Goal: Answer question/provide support: Share knowledge or assist other users

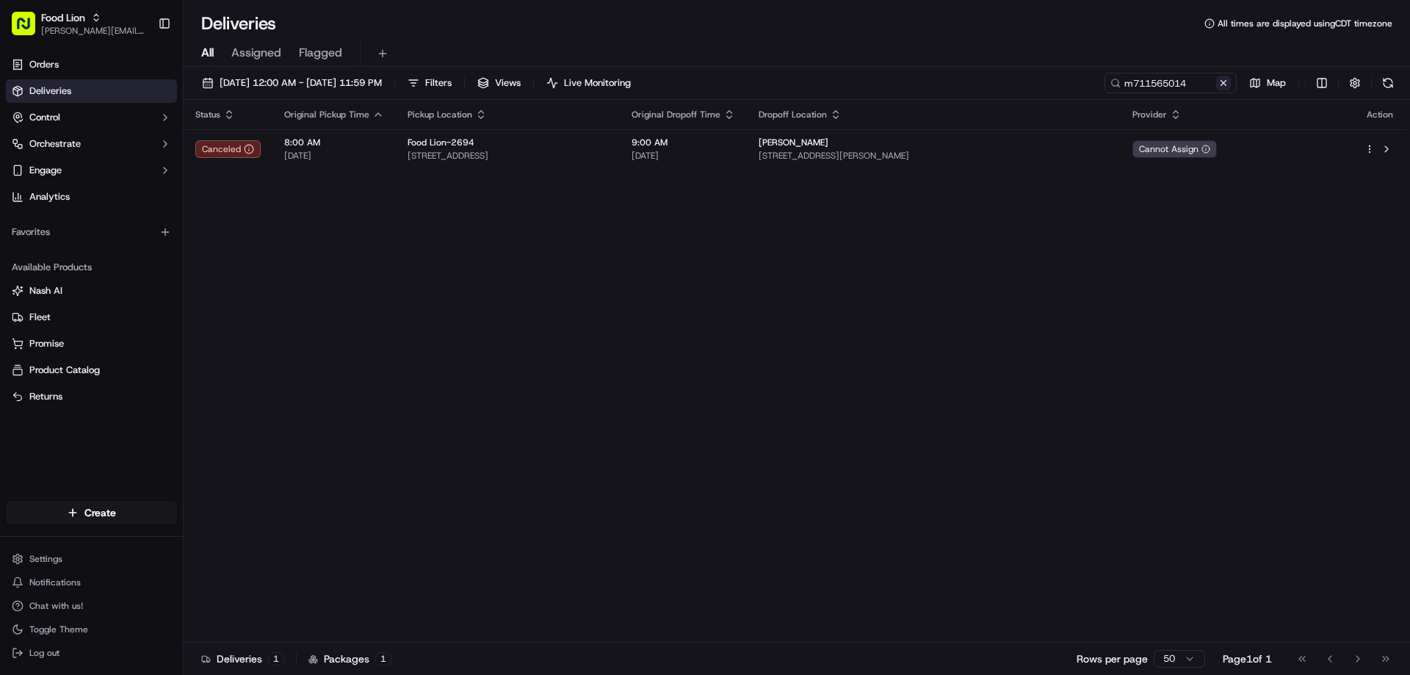
click at [1224, 85] on button at bounding box center [1223, 83] width 15 height 15
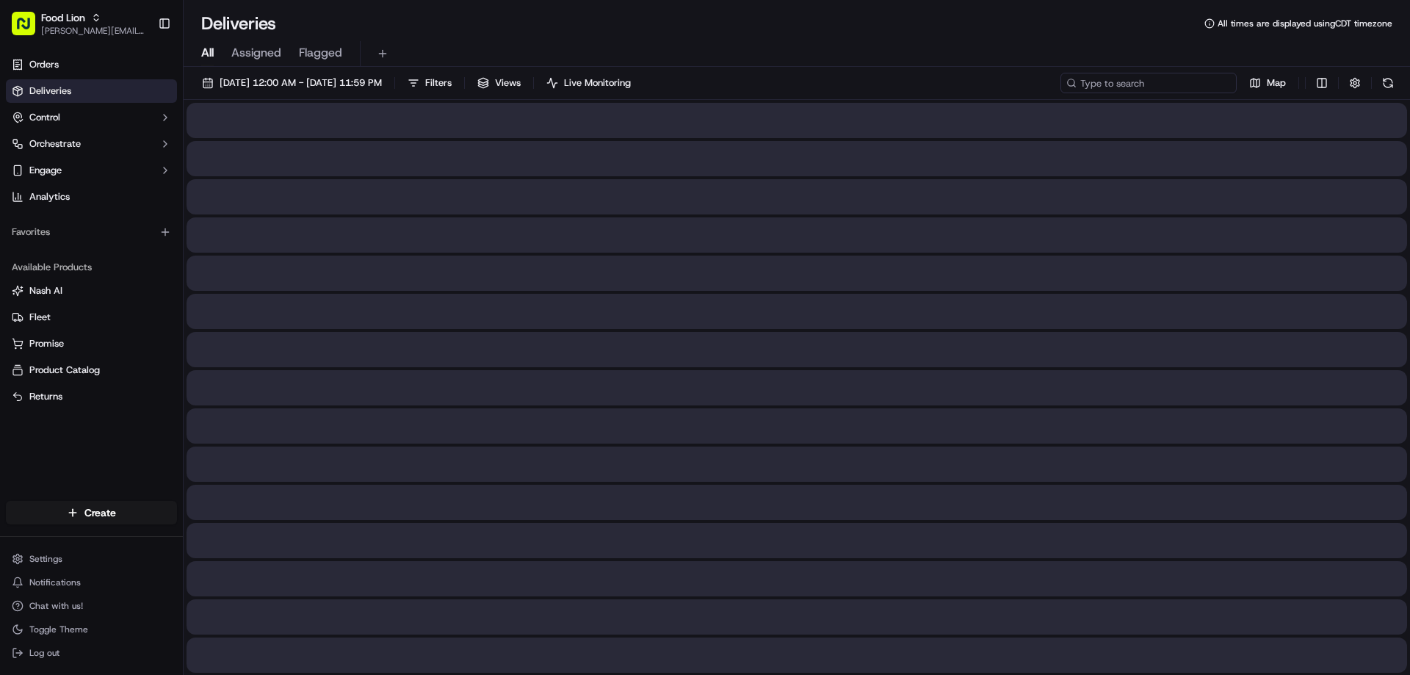
click at [1158, 87] on input at bounding box center [1149, 83] width 176 height 21
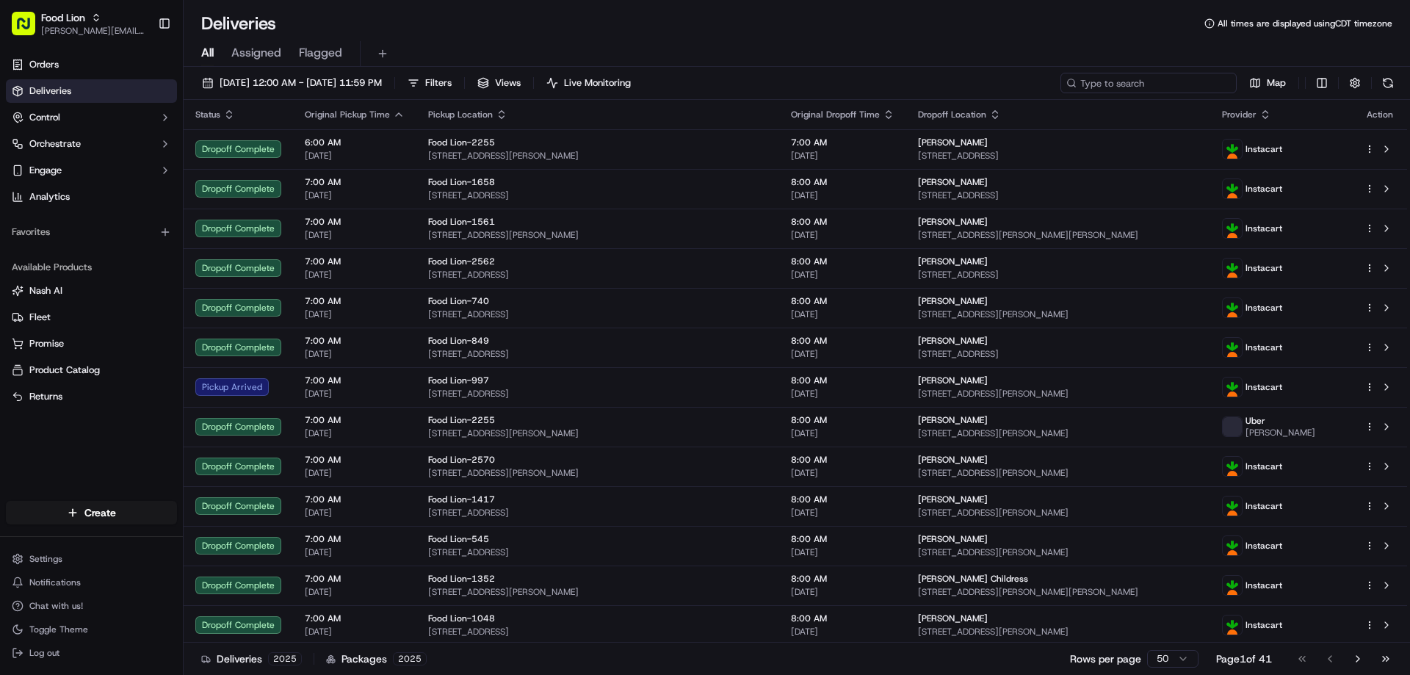
paste input "m711461975"
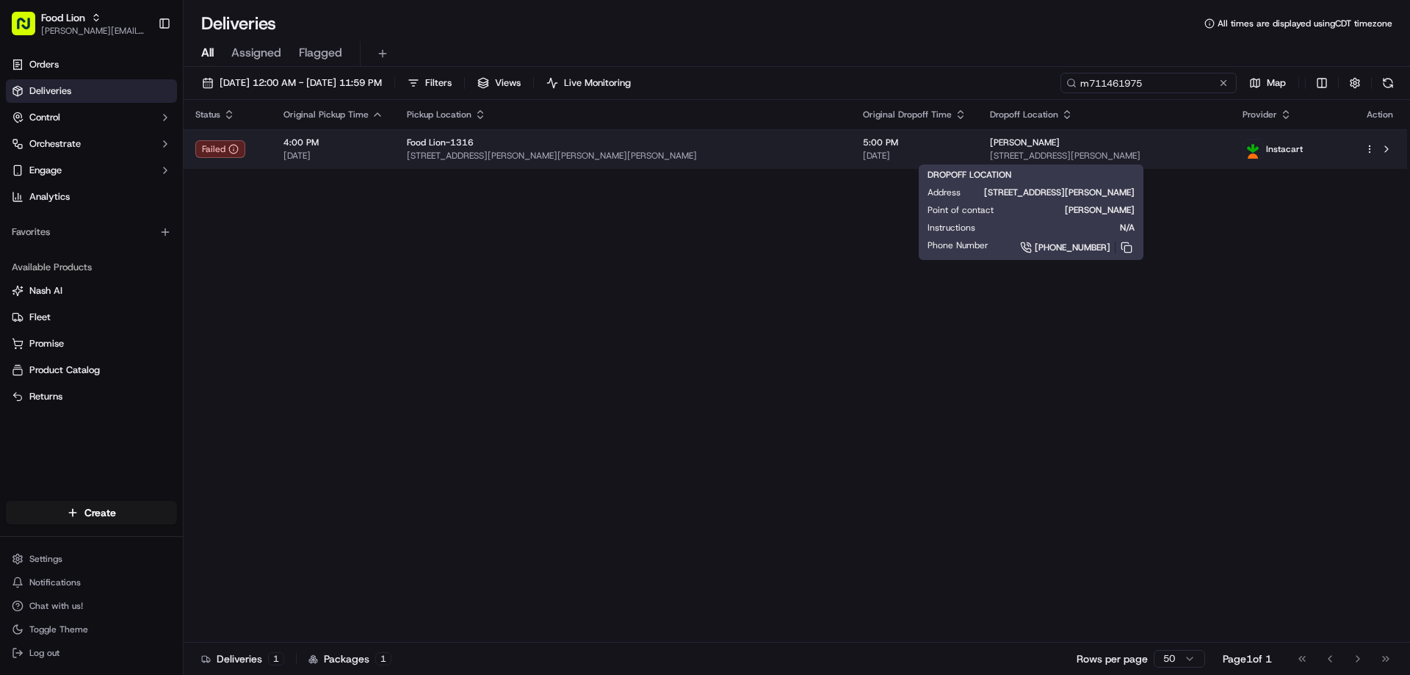
type input "m711461975"
click at [990, 153] on span "[STREET_ADDRESS][PERSON_NAME]" at bounding box center [1105, 156] width 230 height 12
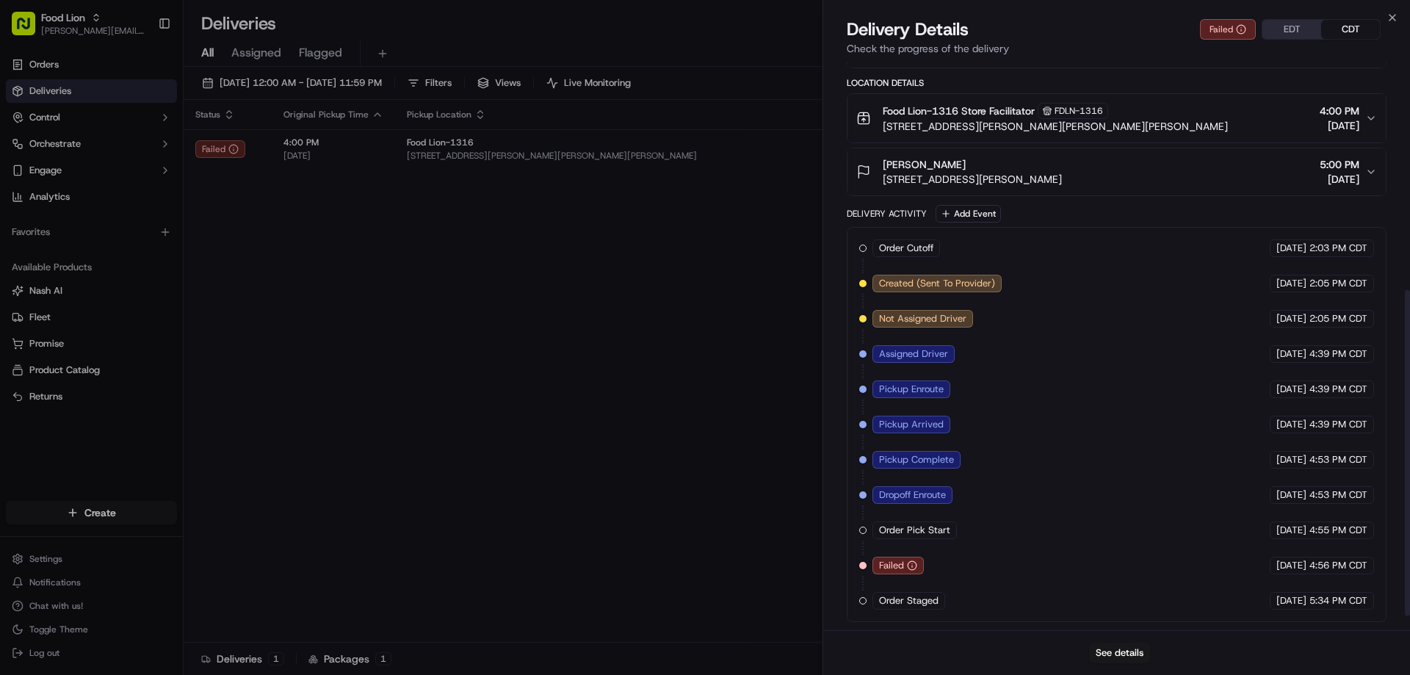
scroll to position [422, 0]
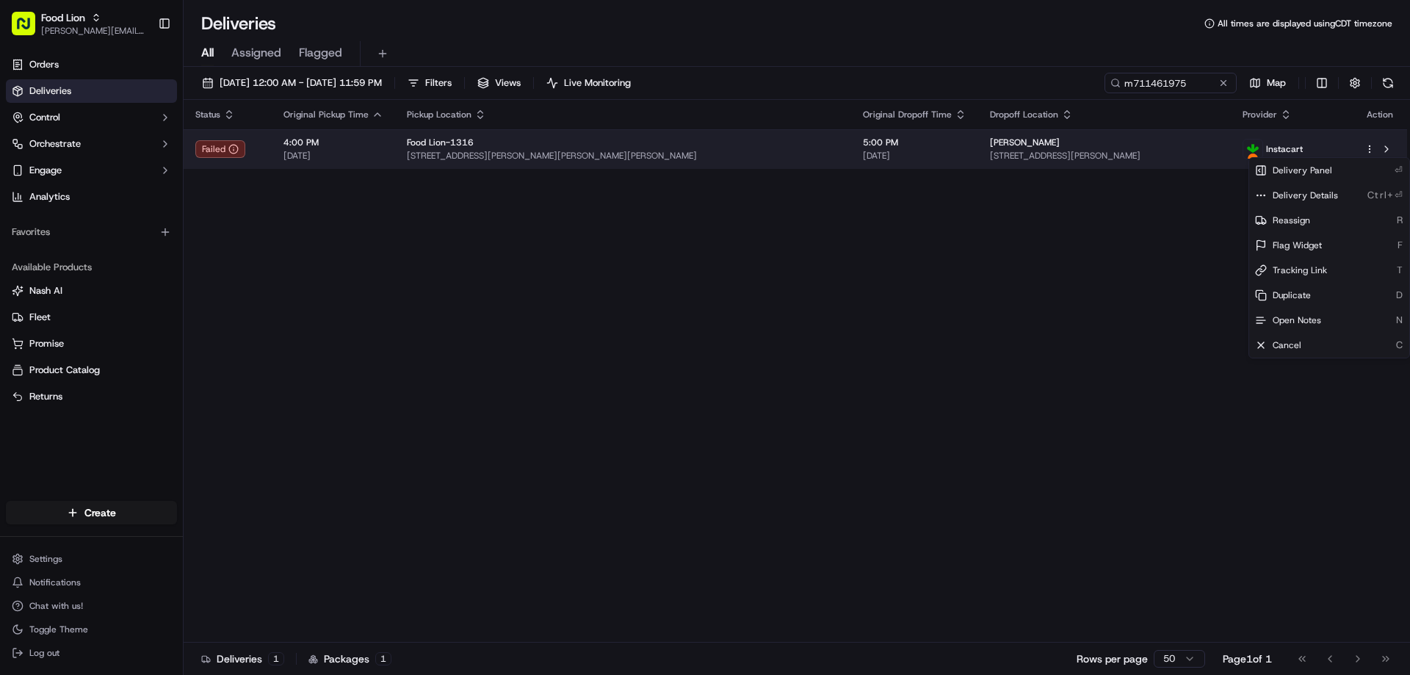
click at [1371, 150] on html "Food Lion [EMAIL_ADDRESS][PERSON_NAME][DOMAIN_NAME] Toggle Sidebar Orders Deliv…" at bounding box center [705, 337] width 1410 height 675
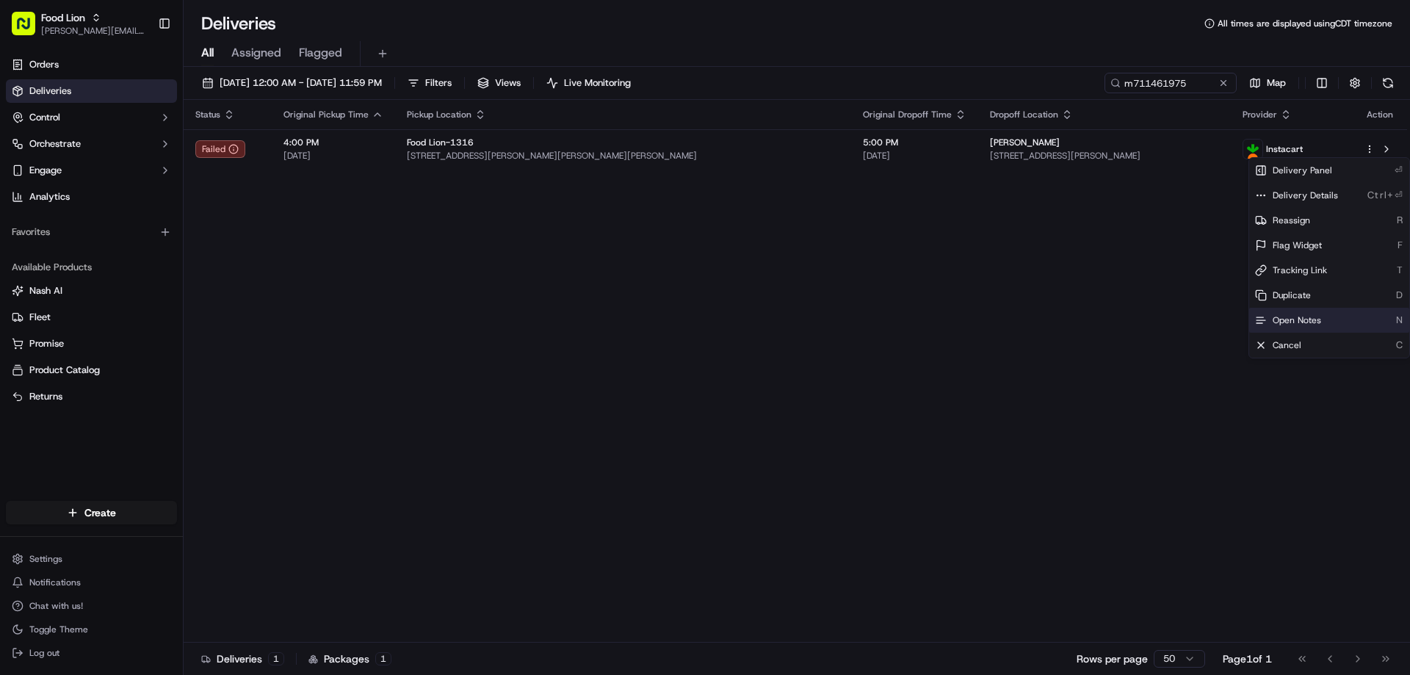
click at [1288, 319] on span "Open Notes" at bounding box center [1297, 320] width 48 height 12
click at [638, 289] on div "Status Original Pickup Time Pickup Location Original Dropoff Time Dropoff Locat…" at bounding box center [796, 371] width 1224 height 543
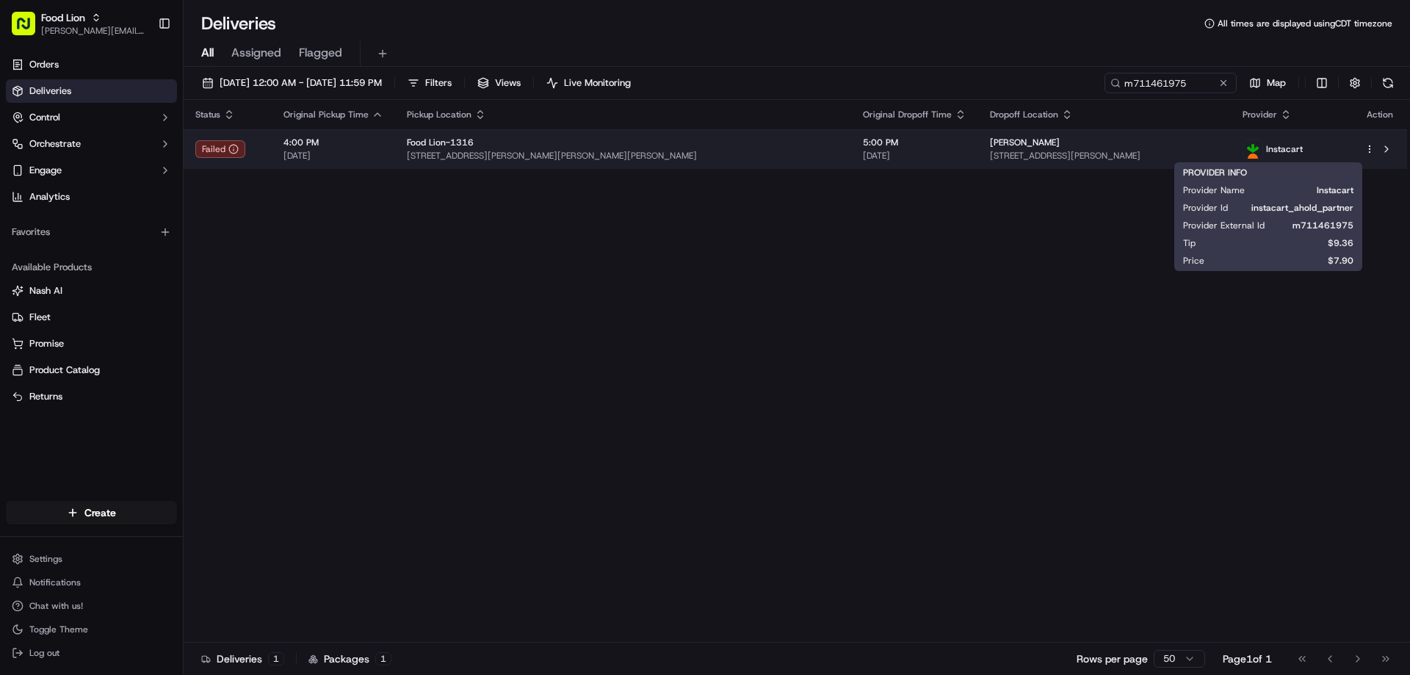
click at [1274, 148] on span "Instacart" at bounding box center [1284, 149] width 37 height 12
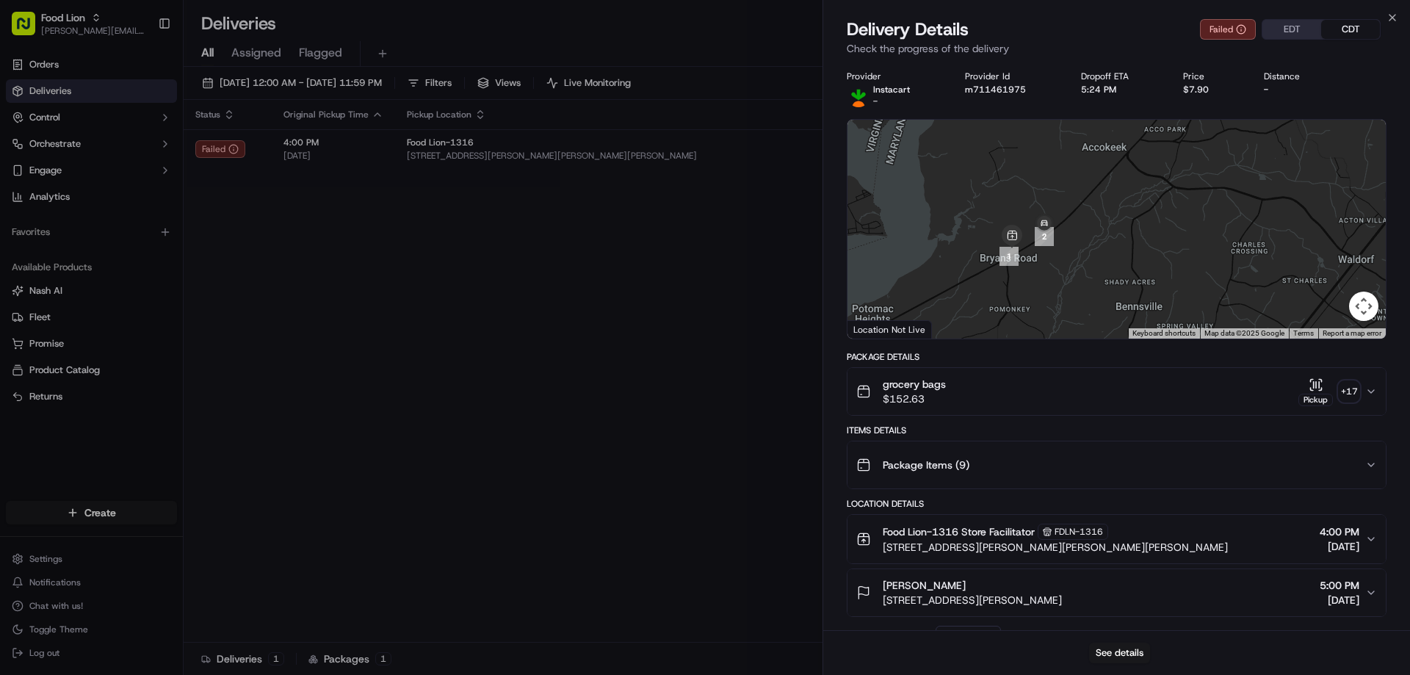
drag, startPoint x: 1060, startPoint y: 191, endPoint x: 1096, endPoint y: 492, distance: 303.3
click at [1096, 492] on div "Provider Instacart - Provider Id m711461975 Dropoff ETA 5:24 PM Price $7.90 Dis…" at bounding box center [1117, 557] width 540 height 972
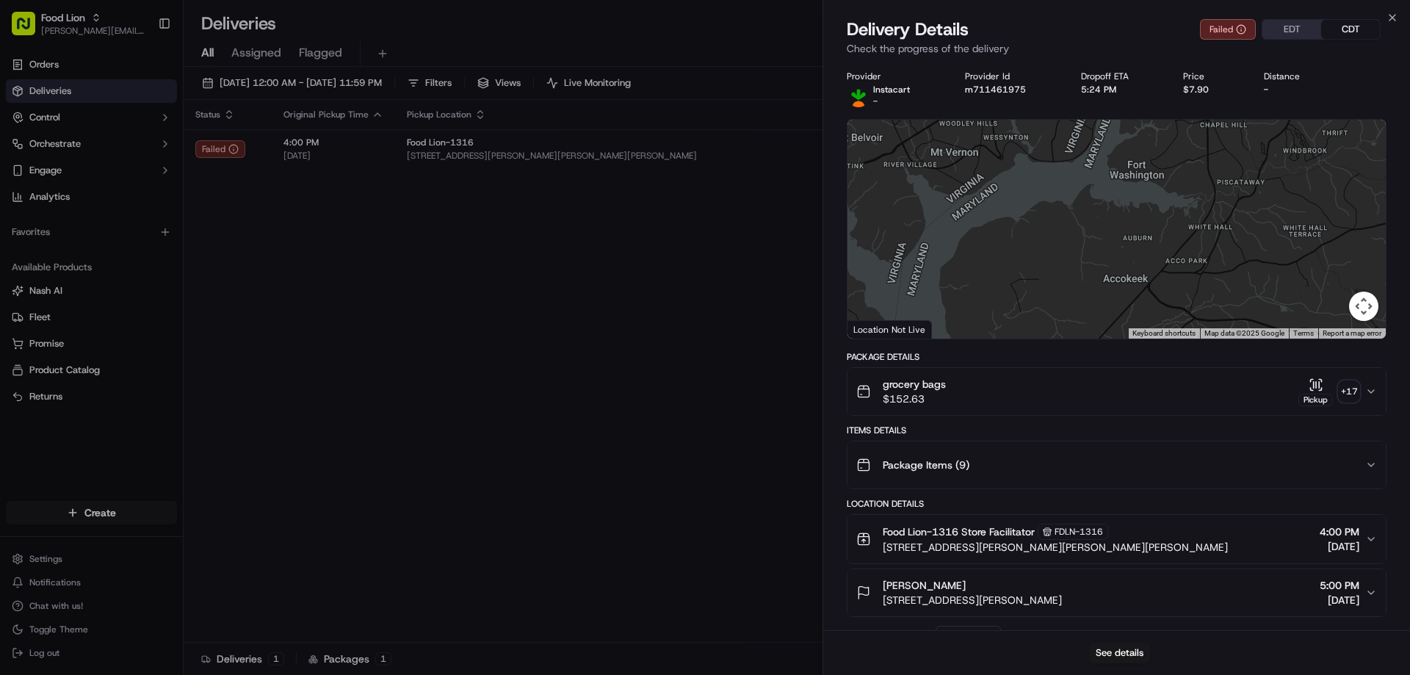
drag, startPoint x: 1102, startPoint y: 488, endPoint x: 1106, endPoint y: 422, distance: 66.2
drag, startPoint x: 1106, startPoint y: 422, endPoint x: 1106, endPoint y: 308, distance: 114.6
click at [1106, 308] on div "Provider Instacart - Provider Id m711461975 Dropoff ETA 5:24 PM Price $7.90 Dis…" at bounding box center [1117, 557] width 540 height 972
click at [1080, 289] on div at bounding box center [1117, 229] width 538 height 219
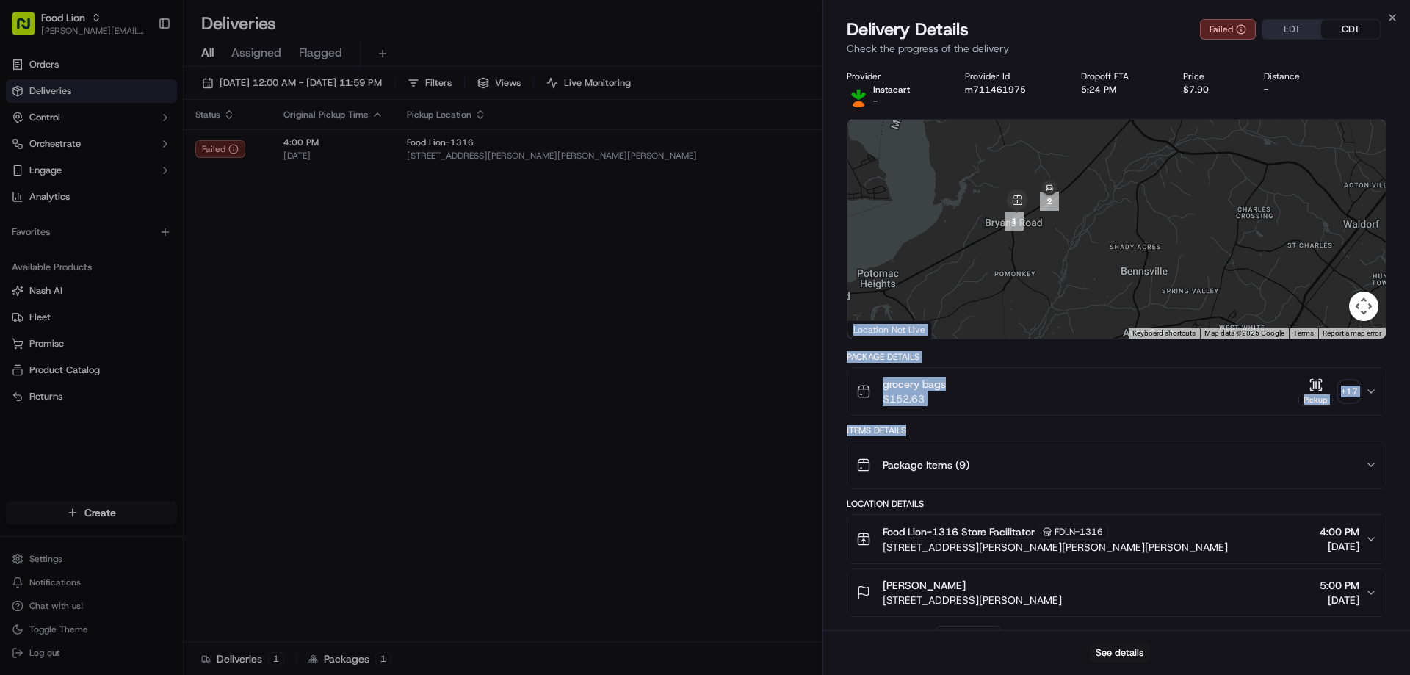
drag, startPoint x: 1080, startPoint y: 289, endPoint x: 1062, endPoint y: 120, distance: 169.8
click at [1062, 120] on div at bounding box center [1117, 229] width 538 height 219
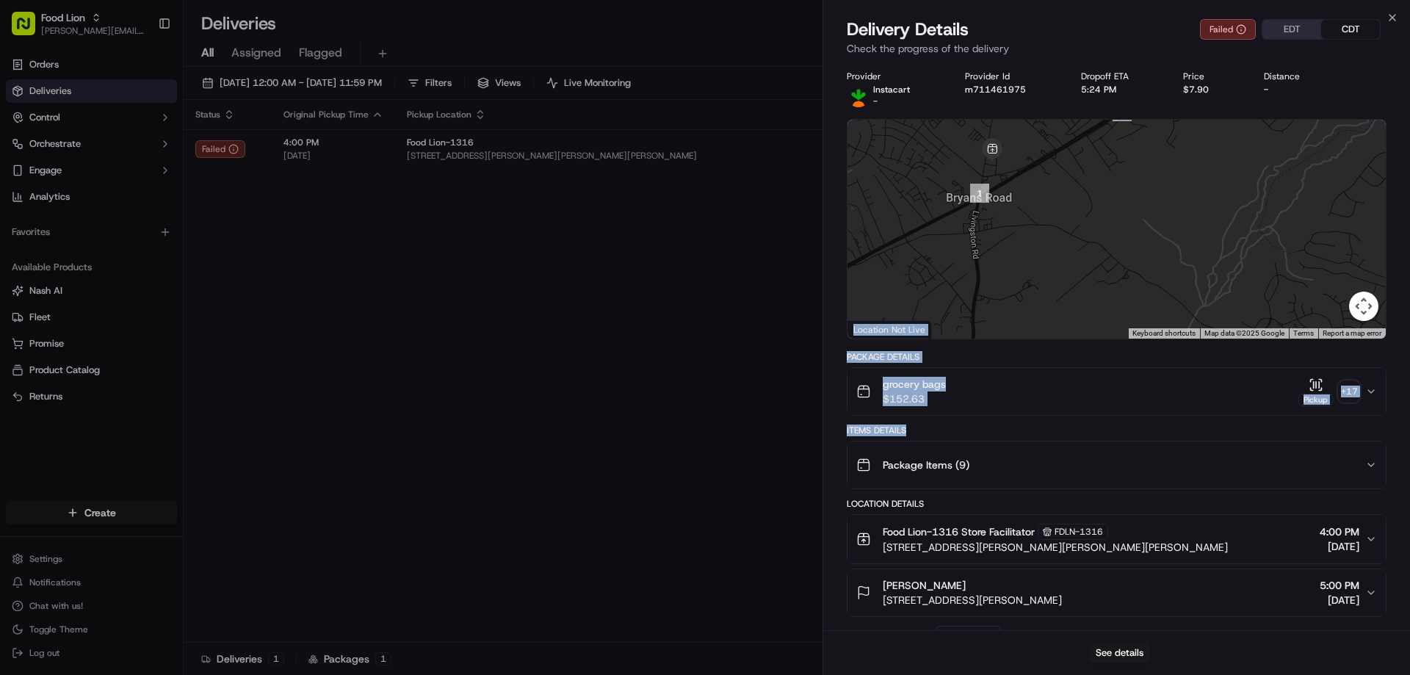
drag, startPoint x: 1039, startPoint y: 220, endPoint x: 1079, endPoint y: 300, distance: 89.3
click at [1079, 300] on div at bounding box center [1117, 229] width 538 height 219
drag, startPoint x: 1119, startPoint y: 210, endPoint x: 1122, endPoint y: 256, distance: 46.3
click at [1122, 256] on div at bounding box center [1117, 229] width 538 height 219
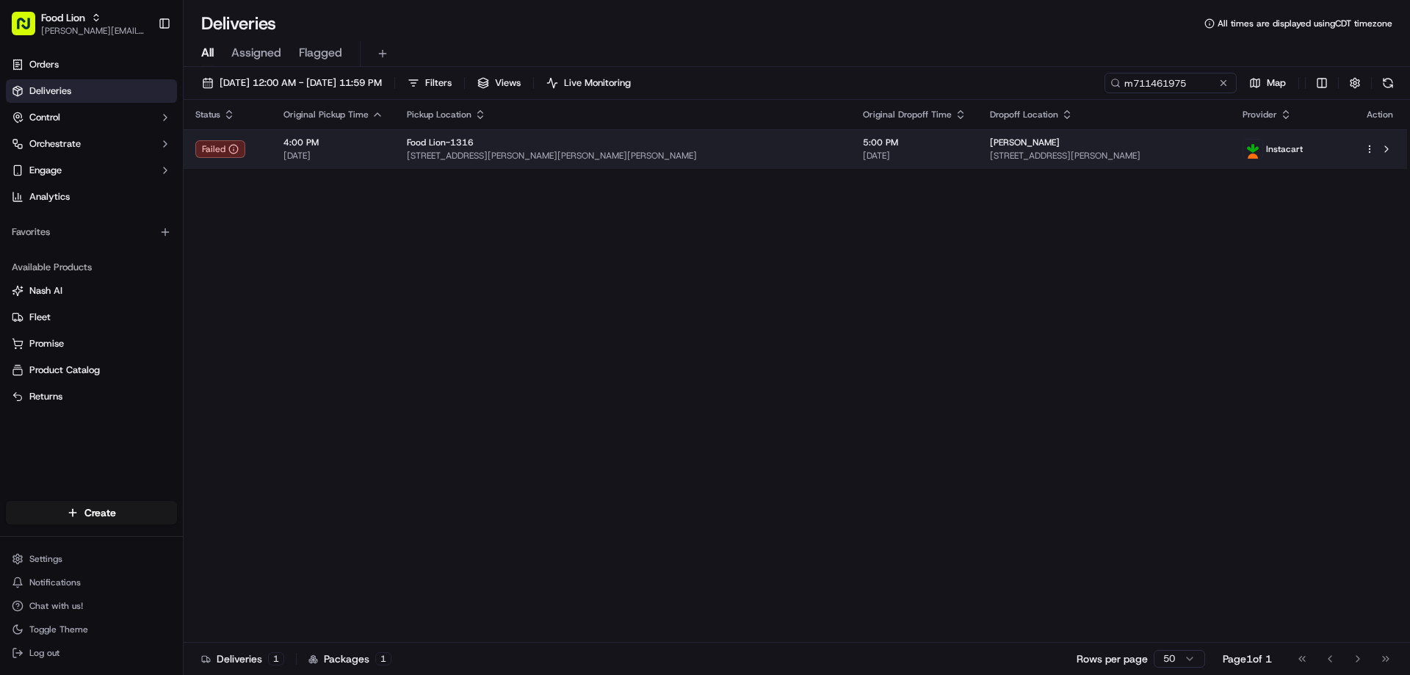
click at [1370, 148] on html "Food Lion [EMAIL_ADDRESS][PERSON_NAME][DOMAIN_NAME] Toggle Sidebar Orders Deliv…" at bounding box center [705, 337] width 1410 height 675
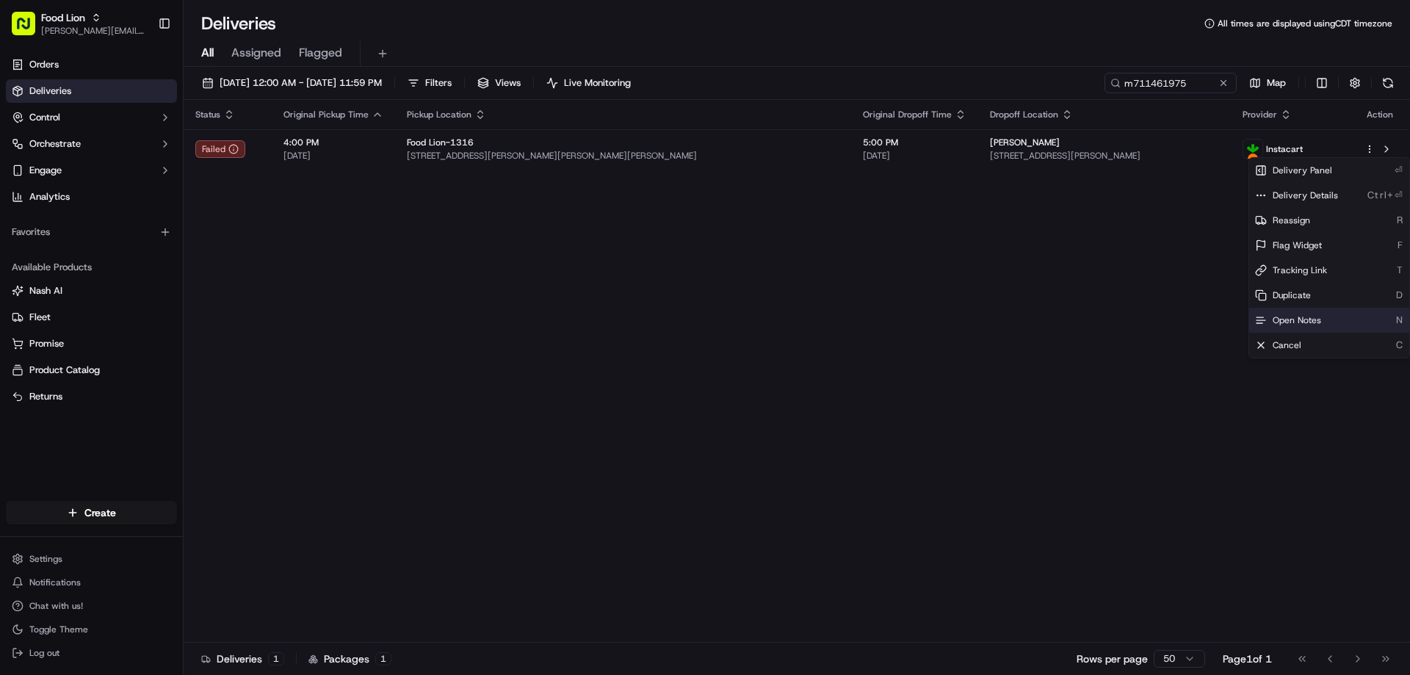
click at [1290, 317] on span "Open Notes" at bounding box center [1297, 320] width 48 height 12
click at [643, 293] on div "Status Original Pickup Time Pickup Location Original Dropoff Time Dropoff Locat…" at bounding box center [796, 371] width 1224 height 543
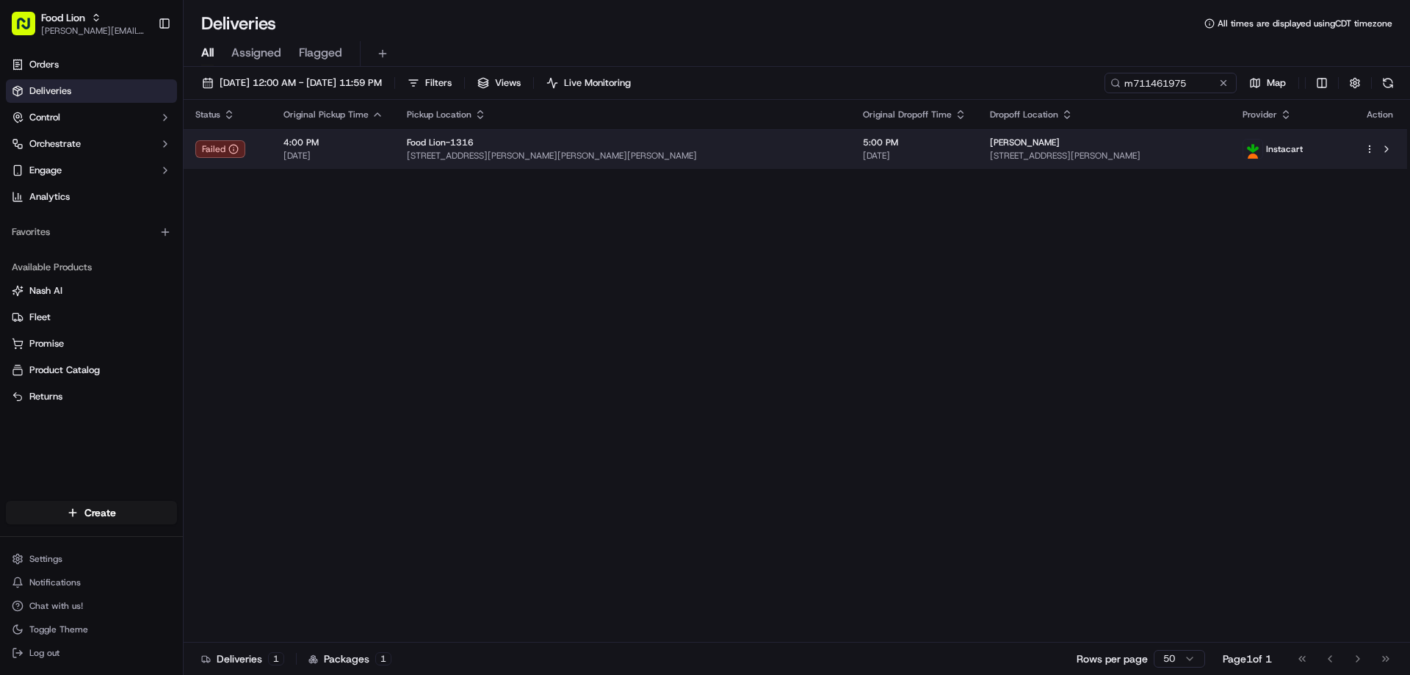
click at [1371, 148] on html "Food Lion [EMAIL_ADDRESS][PERSON_NAME][DOMAIN_NAME] Toggle Sidebar Orders Deliv…" at bounding box center [705, 337] width 1410 height 675
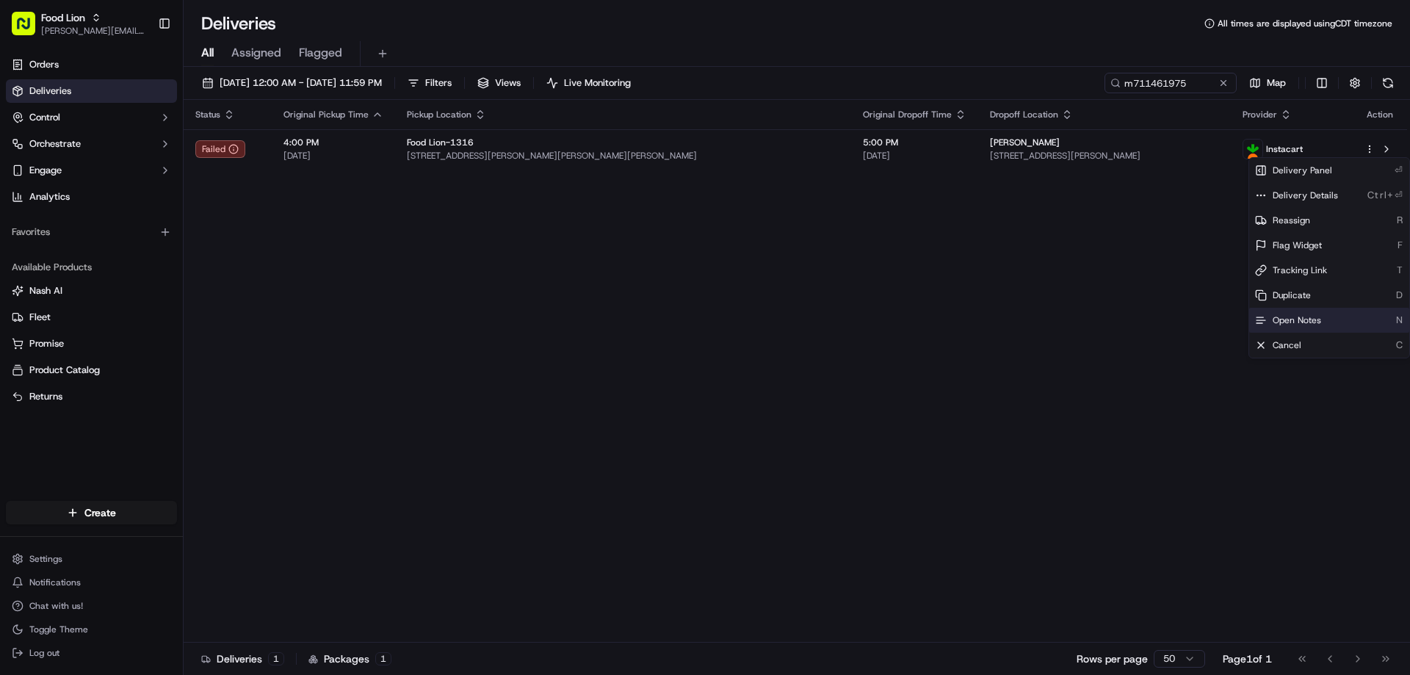
click at [1293, 322] on span "Open Notes" at bounding box center [1297, 320] width 48 height 12
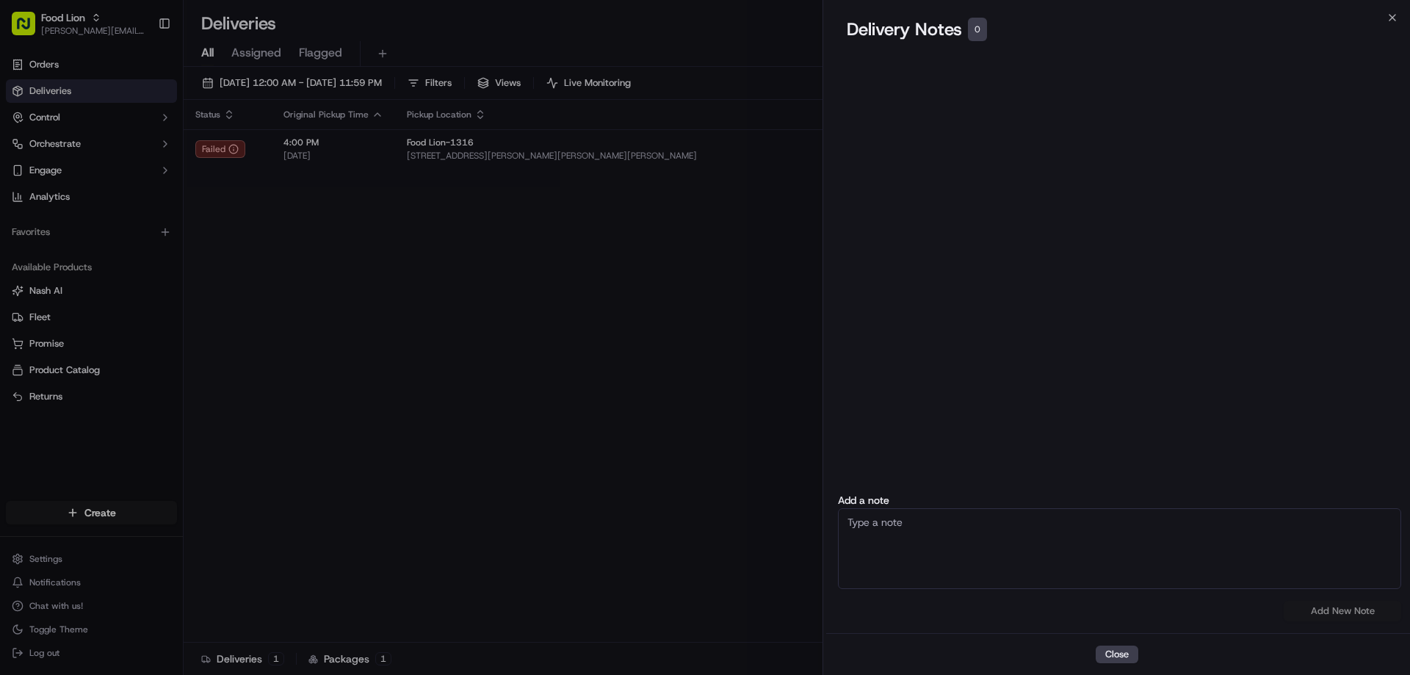
click at [885, 533] on textarea at bounding box center [1119, 548] width 563 height 81
click at [844, 521] on textarea "According to the store they still waiting for a dvr to pick the order" at bounding box center [1119, 548] width 563 height 81
drag, startPoint x: 844, startPoint y: 521, endPoint x: 1186, endPoint y: 519, distance: 342.3
click at [1186, 519] on textarea "According to the store they still waiting for a dvr to pick the order" at bounding box center [1119, 548] width 563 height 81
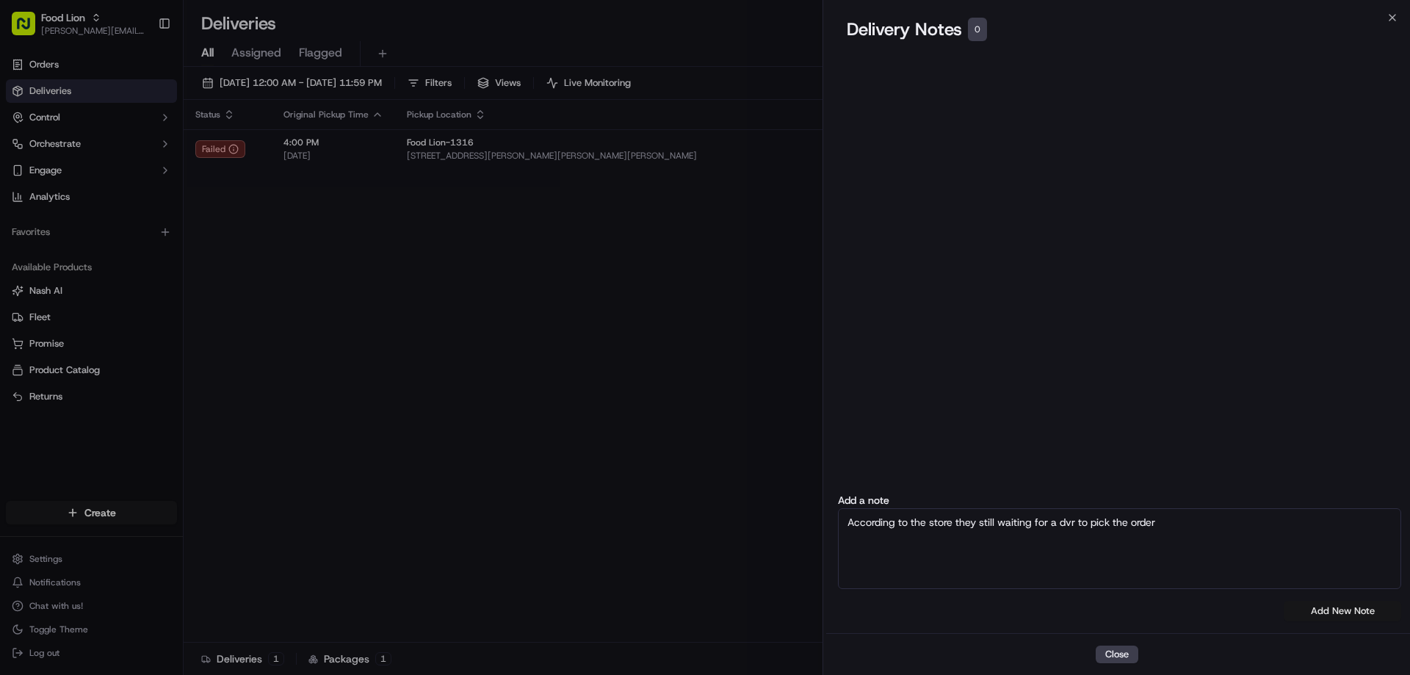
type textarea "According to the store they still waiting for a dvr to pick the order"
click at [1333, 615] on button "Add New Note" at bounding box center [1343, 611] width 118 height 21
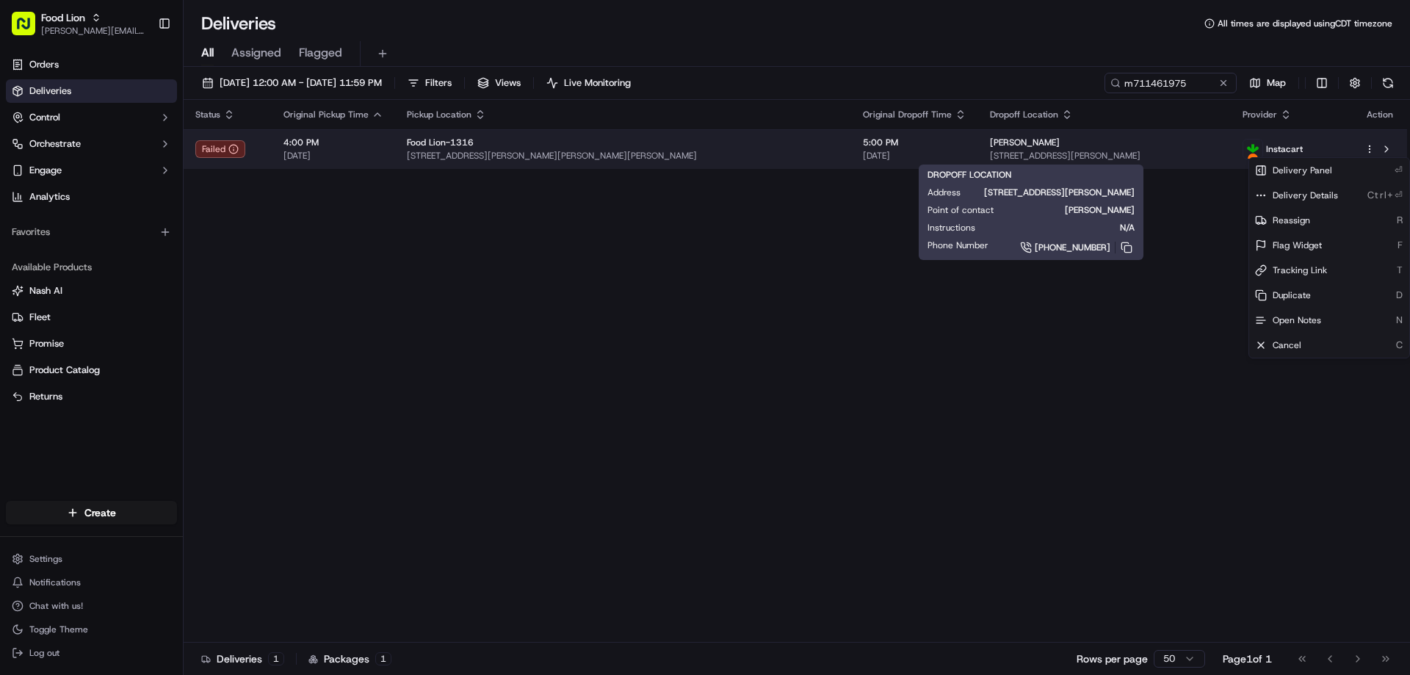
click at [990, 147] on span "[PERSON_NAME]" at bounding box center [1025, 143] width 70 height 12
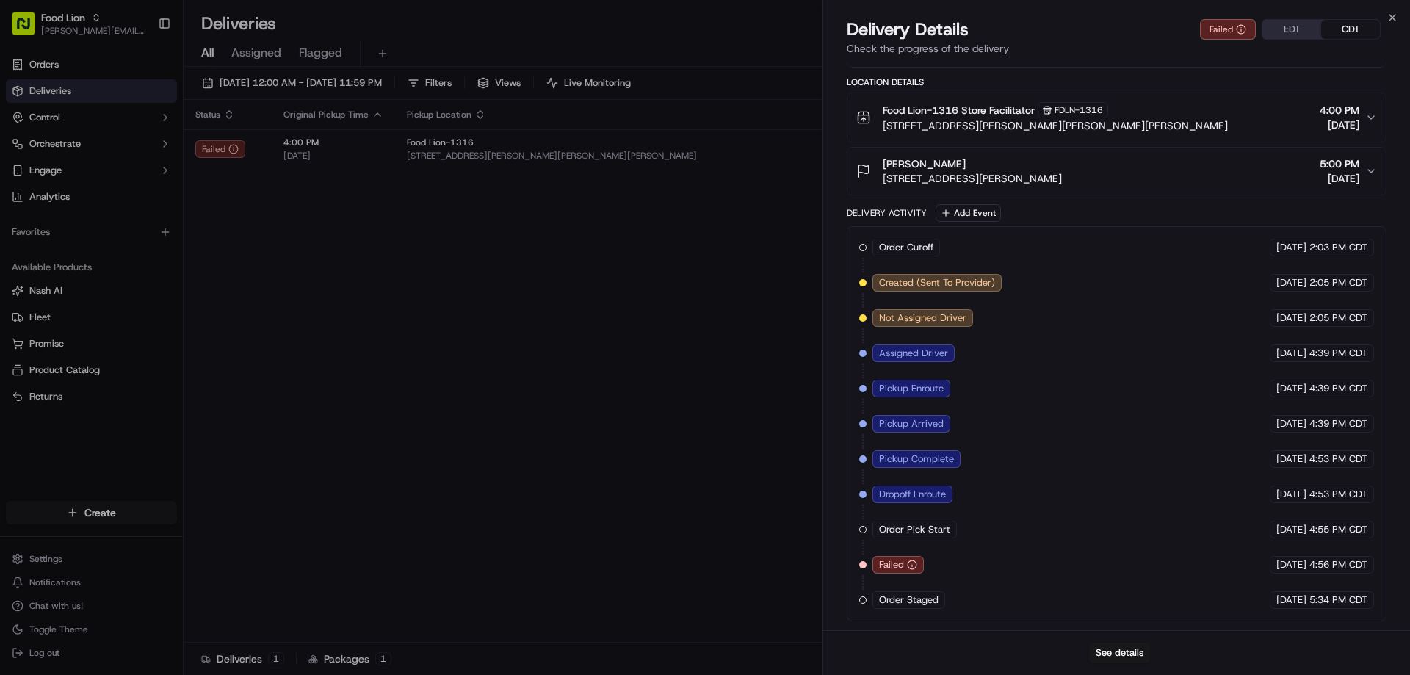
click at [709, 336] on div "Status Original Pickup Time Pickup Location Original Dropoff Time Dropoff Locat…" at bounding box center [796, 371] width 1224 height 543
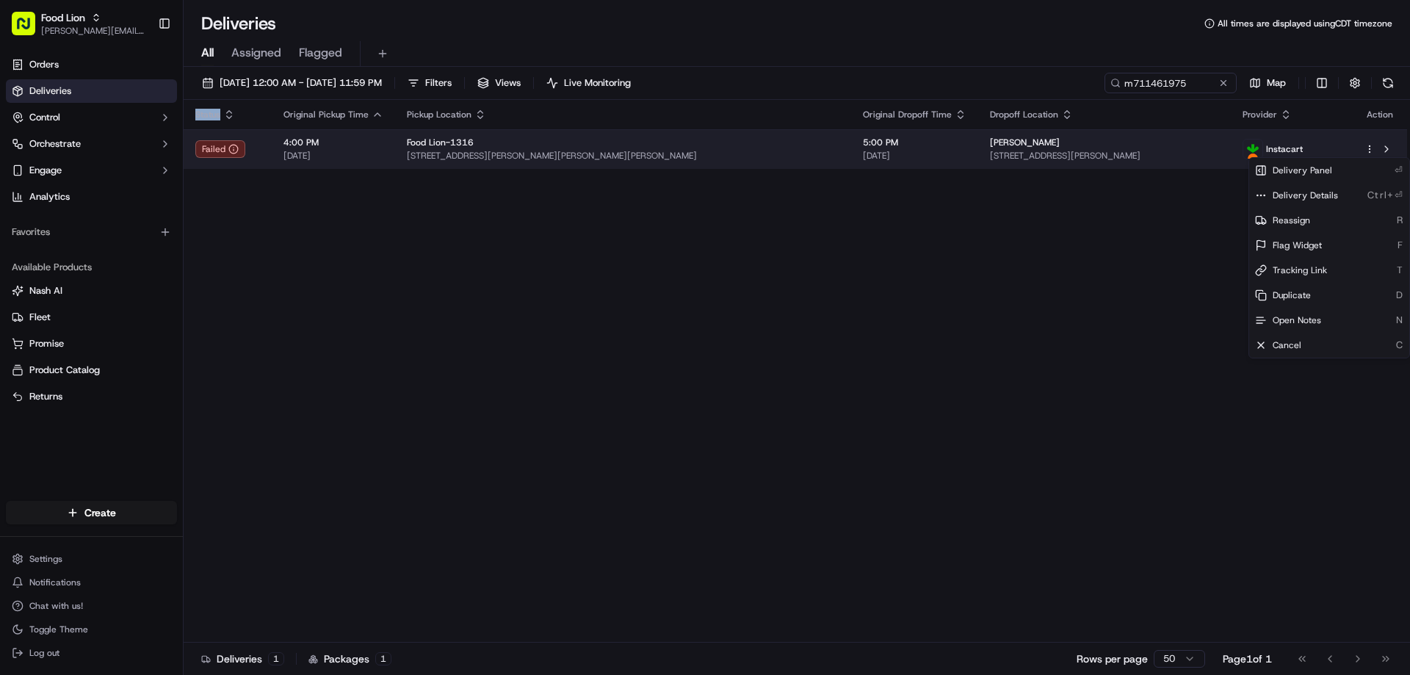
click at [1371, 150] on html "Food Lion [EMAIL_ADDRESS][PERSON_NAME][DOMAIN_NAME] Toggle Sidebar Orders Deliv…" at bounding box center [705, 337] width 1410 height 675
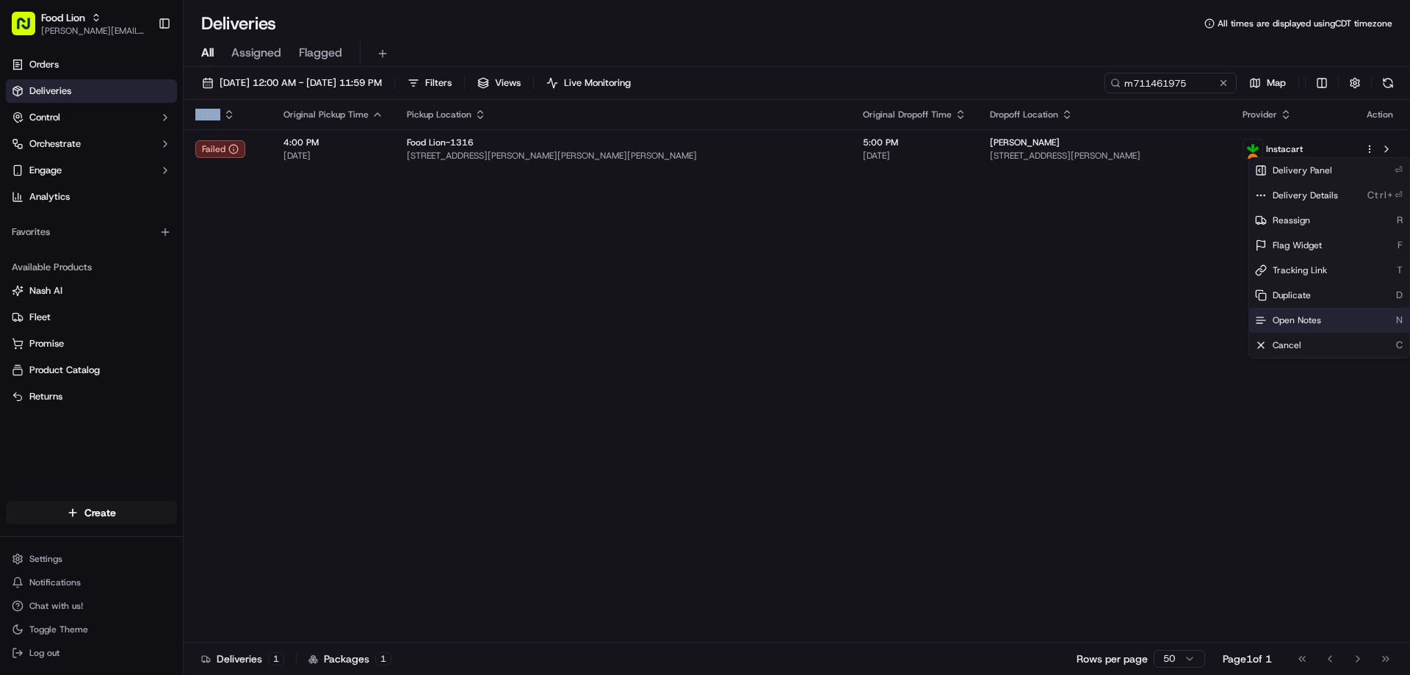
click at [1257, 317] on icon at bounding box center [1261, 320] width 12 height 12
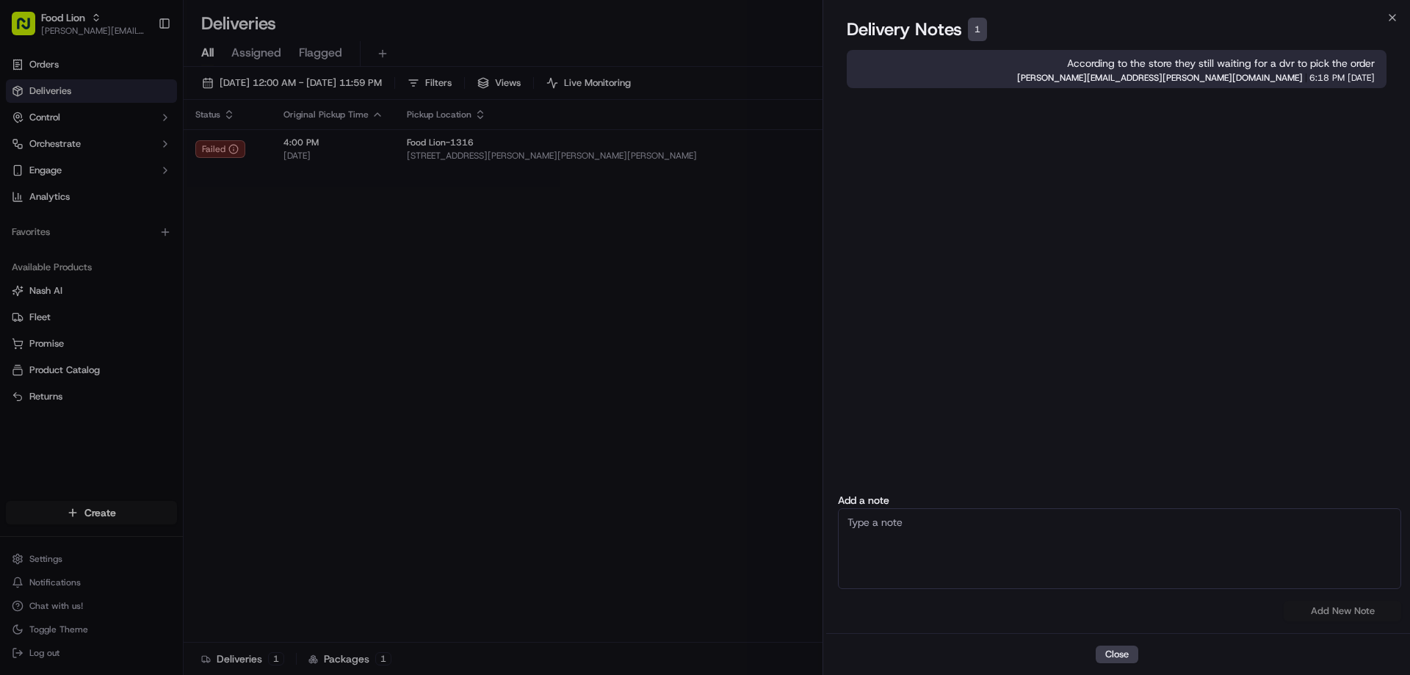
click at [879, 526] on textarea at bounding box center [1119, 548] width 563 height 81
type textarea "According to IC order was no ready to be pick up by dvr, and store was not able…"
click at [1326, 613] on button "Add New Note" at bounding box center [1343, 611] width 118 height 21
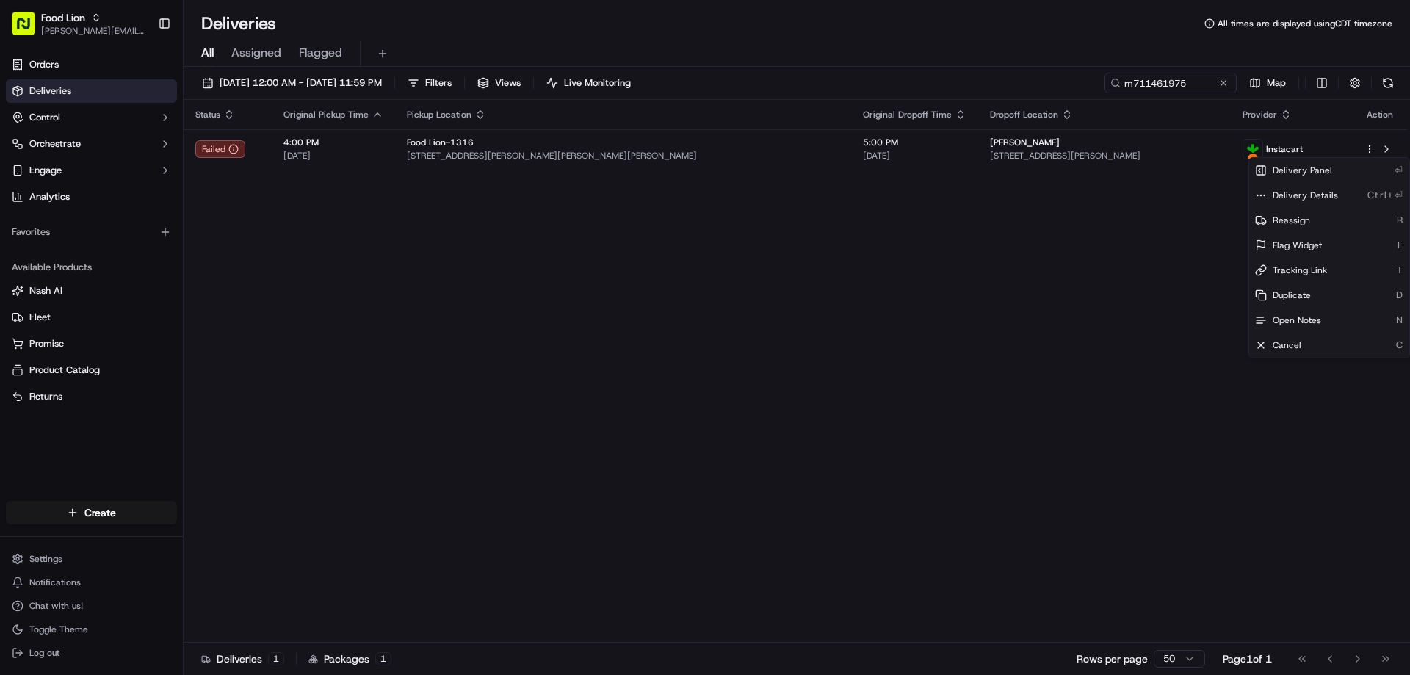
click at [98, 15] on icon "button" at bounding box center [96, 17] width 10 height 10
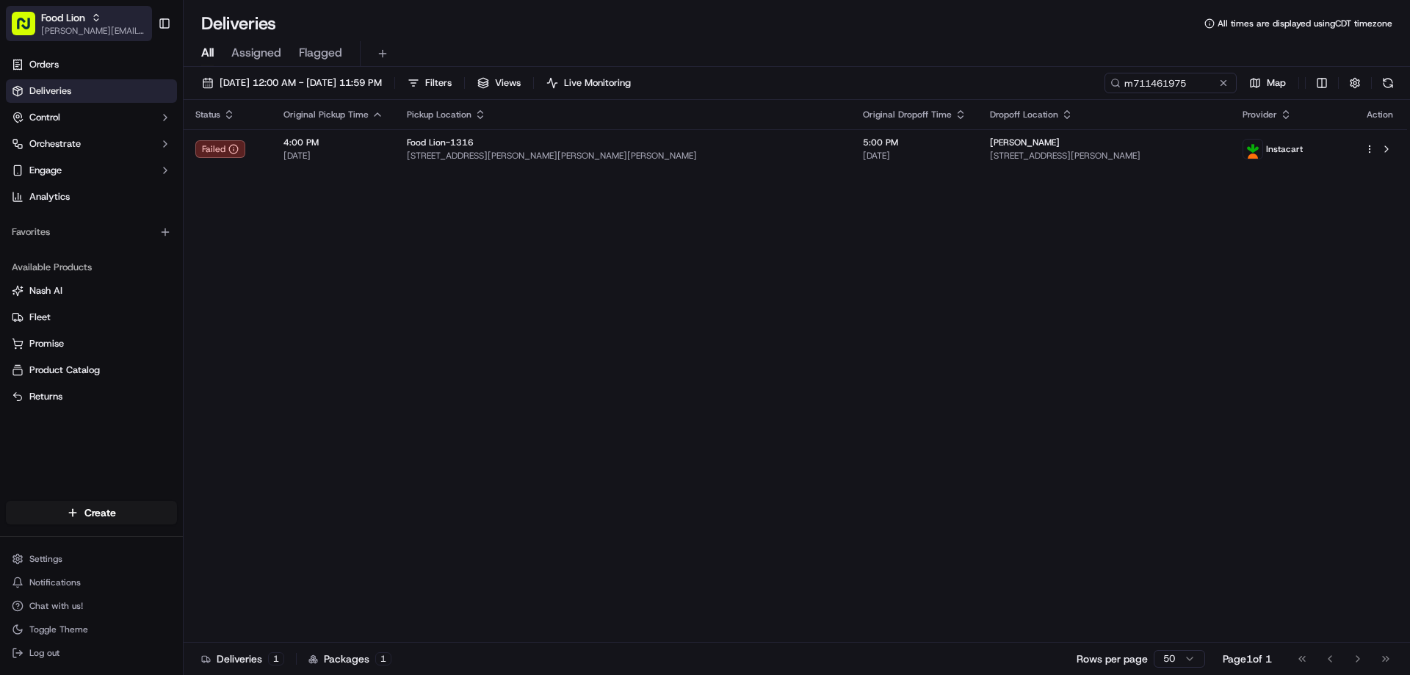
click at [98, 15] on icon "button" at bounding box center [96, 15] width 4 height 2
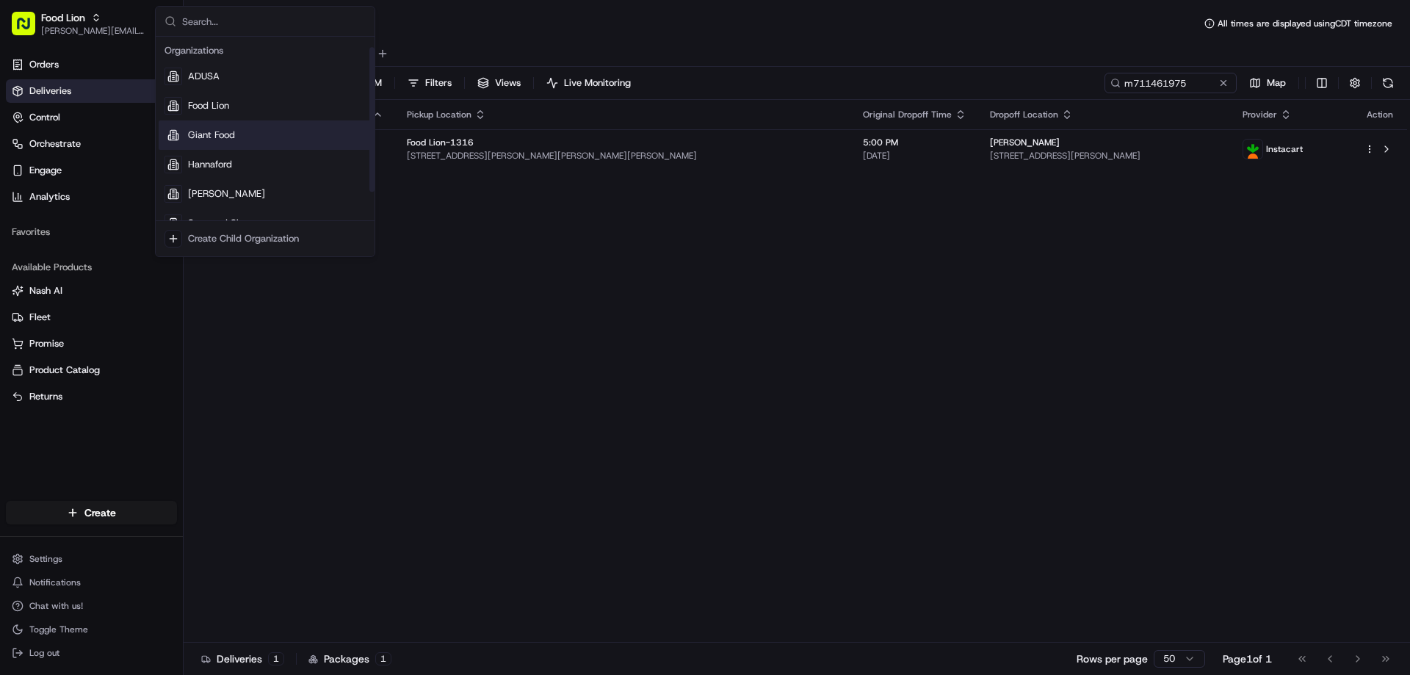
scroll to position [50, 0]
click at [201, 203] on span "The GIANT Company" at bounding box center [234, 202] width 93 height 13
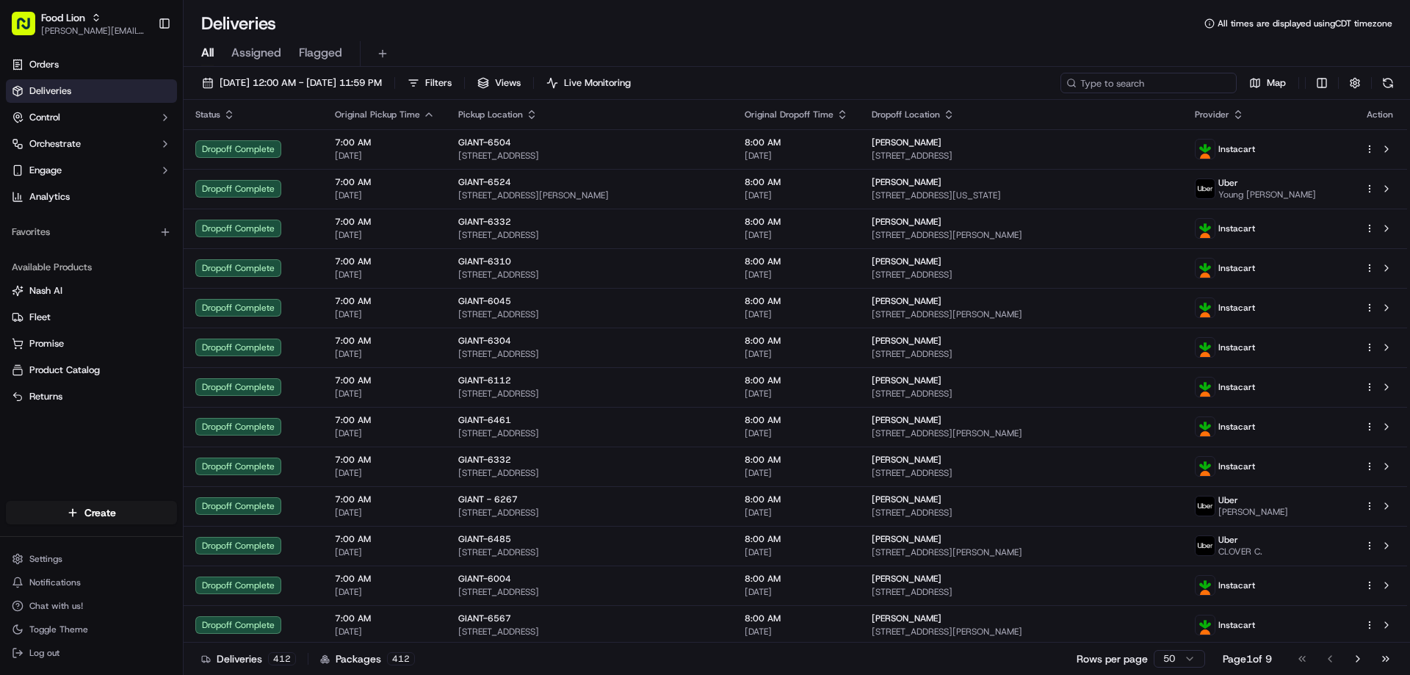
click at [1160, 76] on input at bounding box center [1149, 83] width 176 height 21
paste input "m705598596"
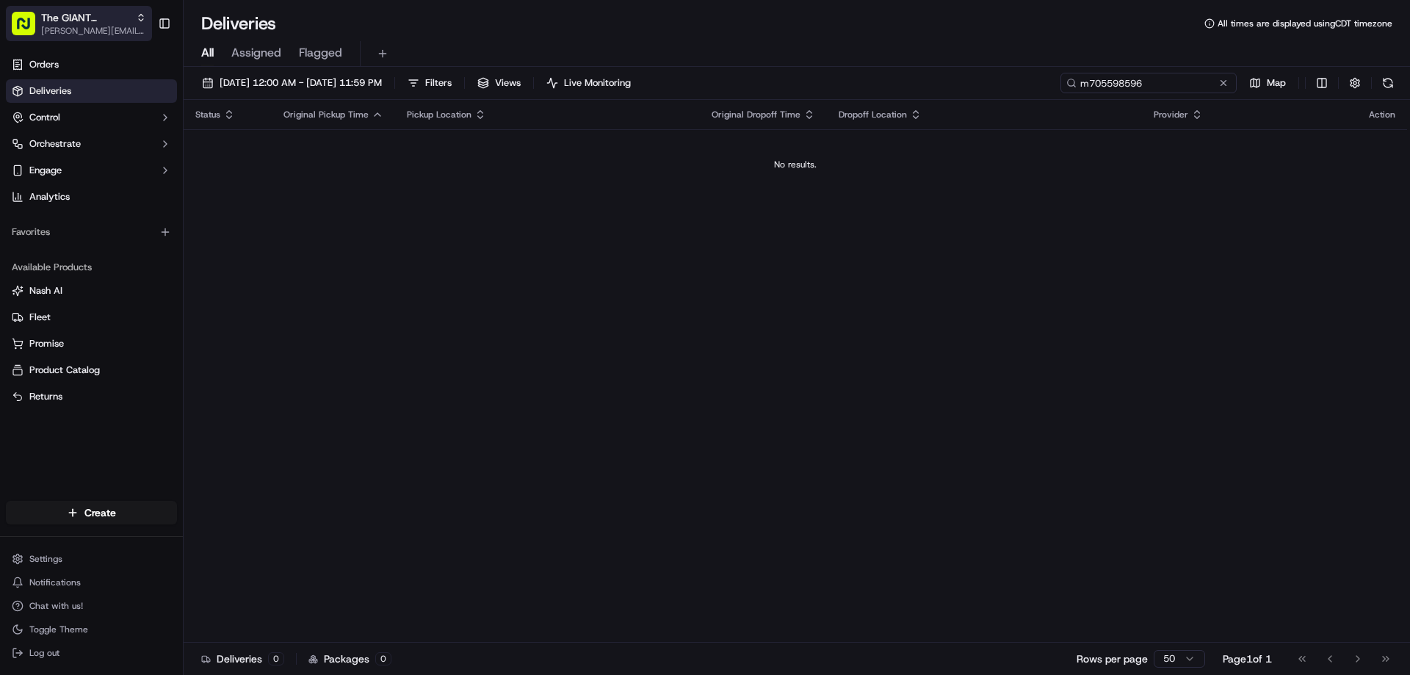
type input "m705598596"
click at [140, 20] on icon "button" at bounding box center [141, 20] width 4 height 2
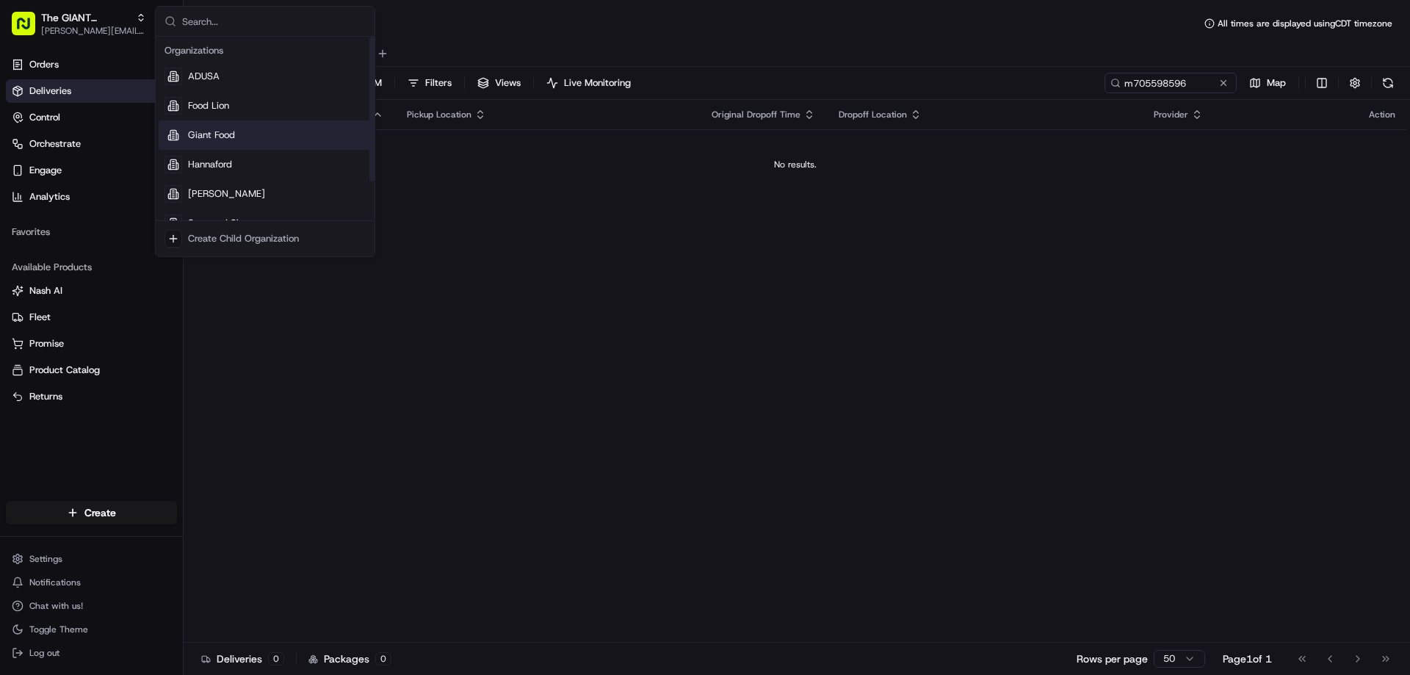
click at [217, 134] on span "Giant Food" at bounding box center [211, 135] width 47 height 13
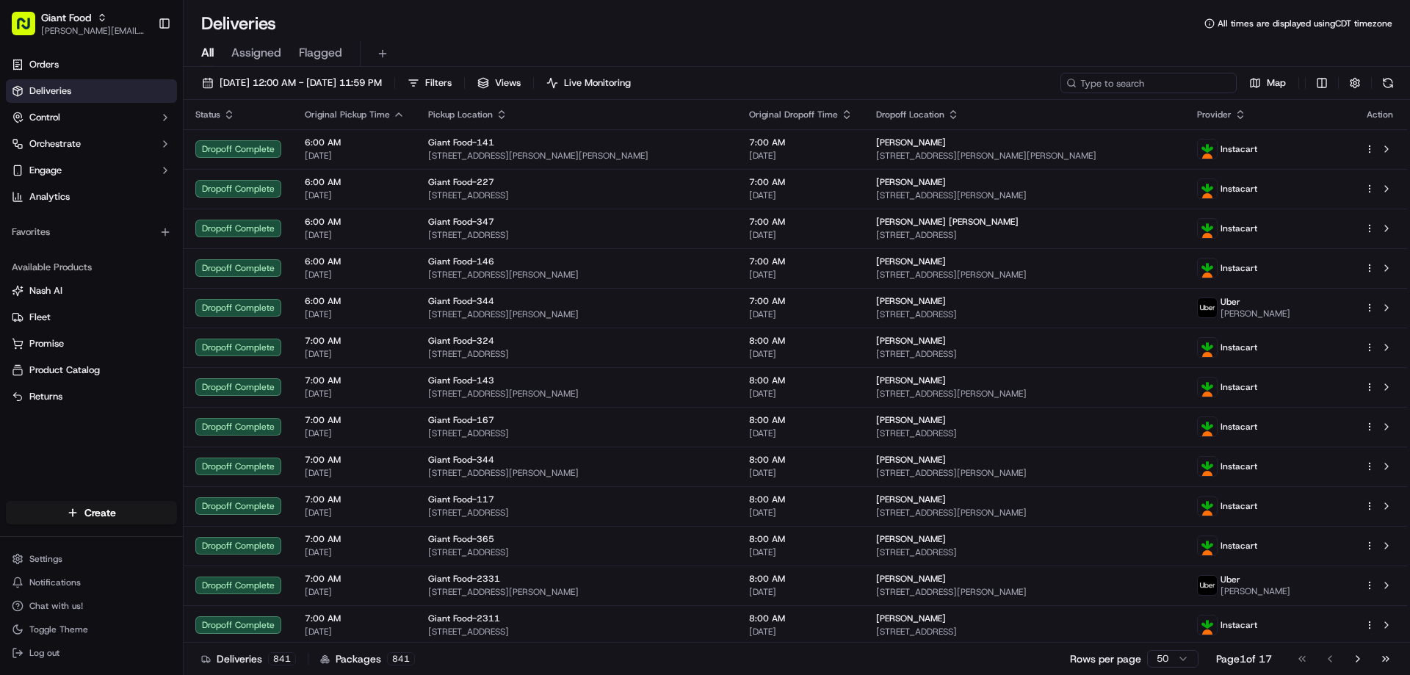
click at [1139, 89] on input at bounding box center [1149, 83] width 176 height 21
paste input "m705598596"
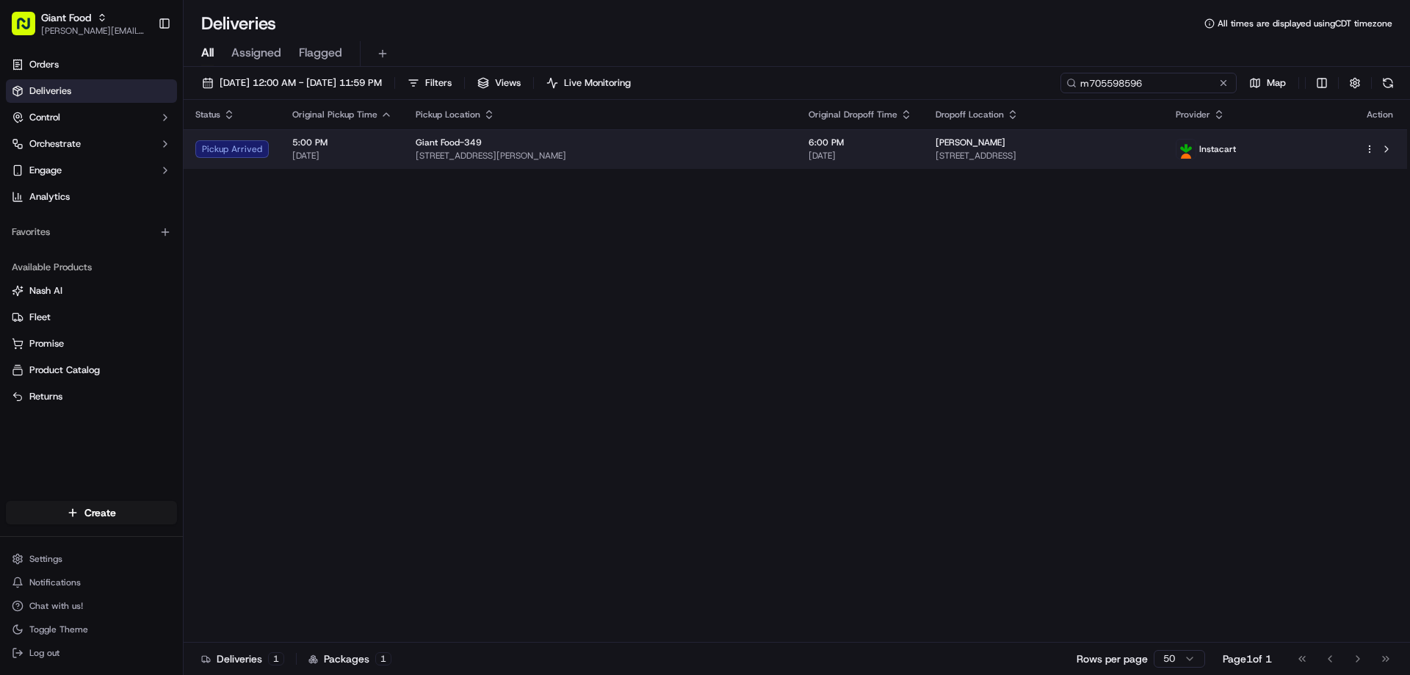
type input "m705598596"
click at [938, 151] on span "[STREET_ADDRESS]" at bounding box center [1044, 156] width 217 height 12
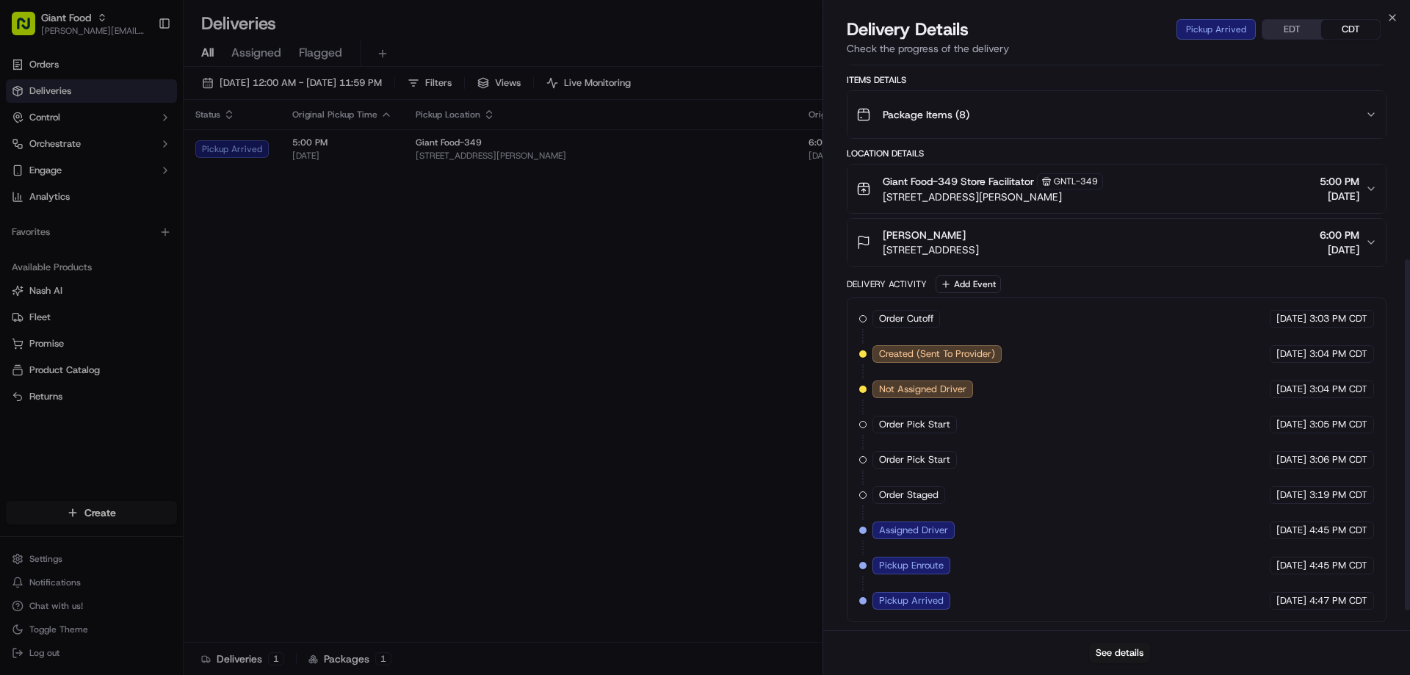
scroll to position [351, 0]
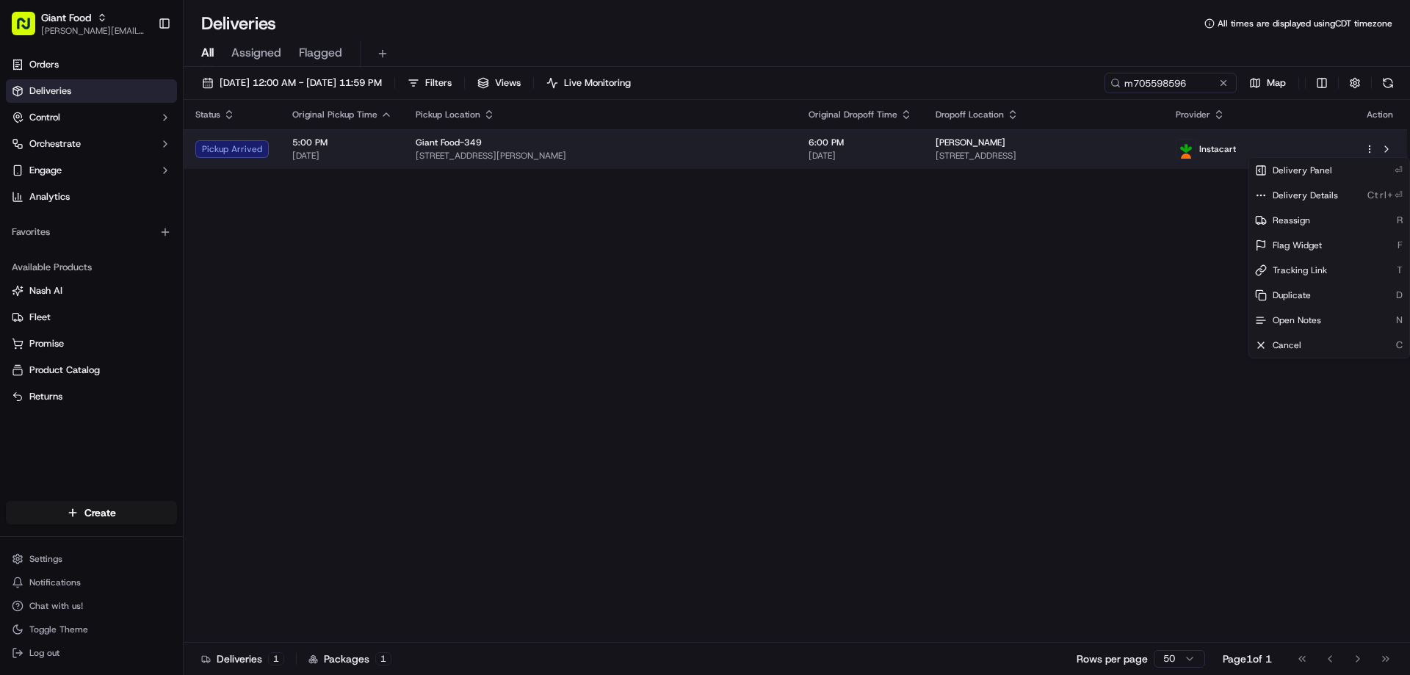
click at [1370, 149] on html "Giant Food [PERSON_NAME][EMAIL_ADDRESS][PERSON_NAME][DOMAIN_NAME] Toggle Sideba…" at bounding box center [705, 337] width 1410 height 675
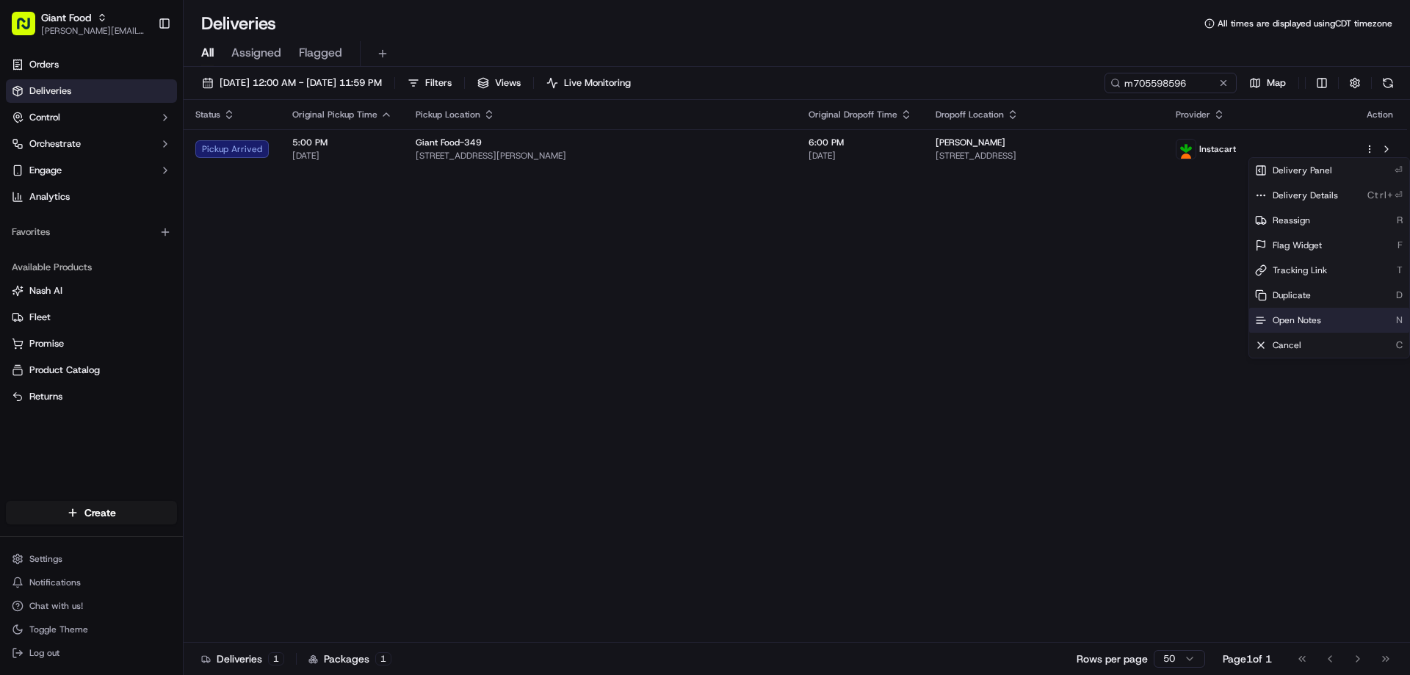
click at [1288, 319] on span "Open Notes" at bounding box center [1297, 320] width 48 height 12
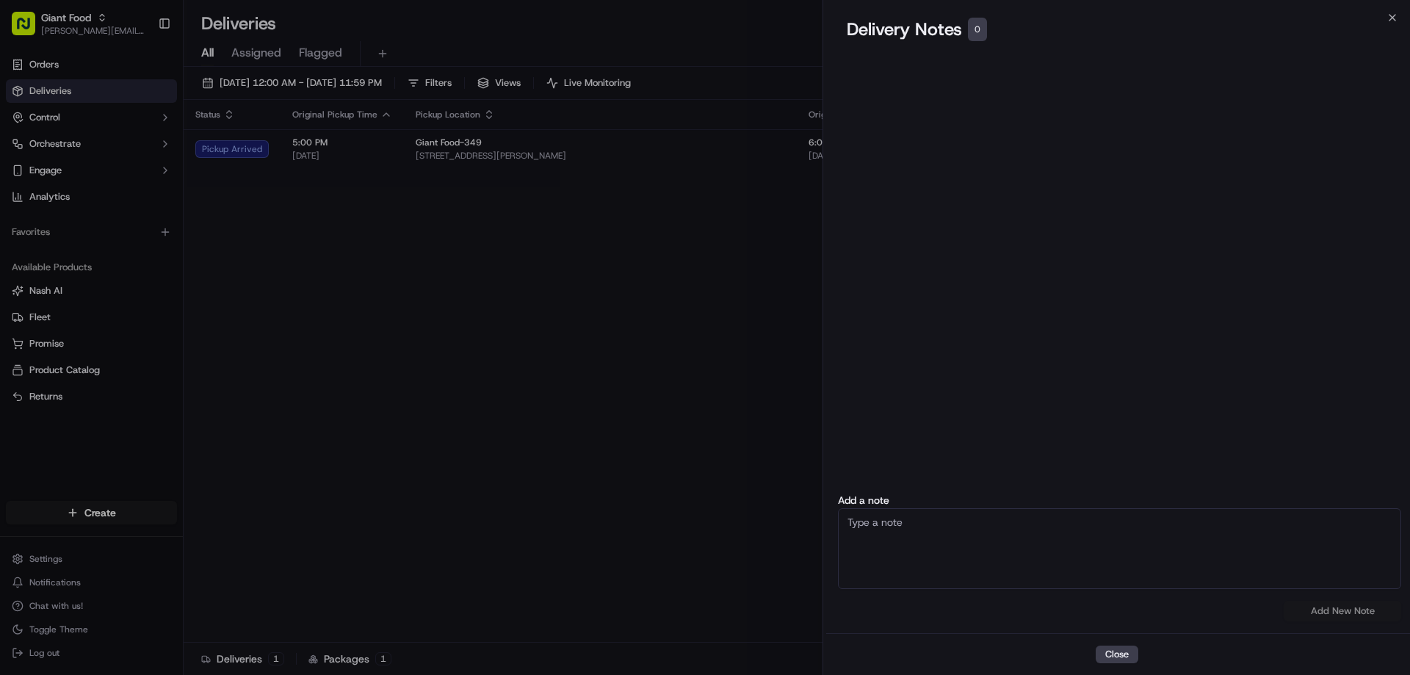
click at [943, 522] on textarea at bounding box center [1119, 548] width 563 height 81
type textarea "Called IC, according to them the phone of dvr is off, no able to contact at thi…"
click at [1348, 612] on button "Add New Note" at bounding box center [1343, 611] width 118 height 21
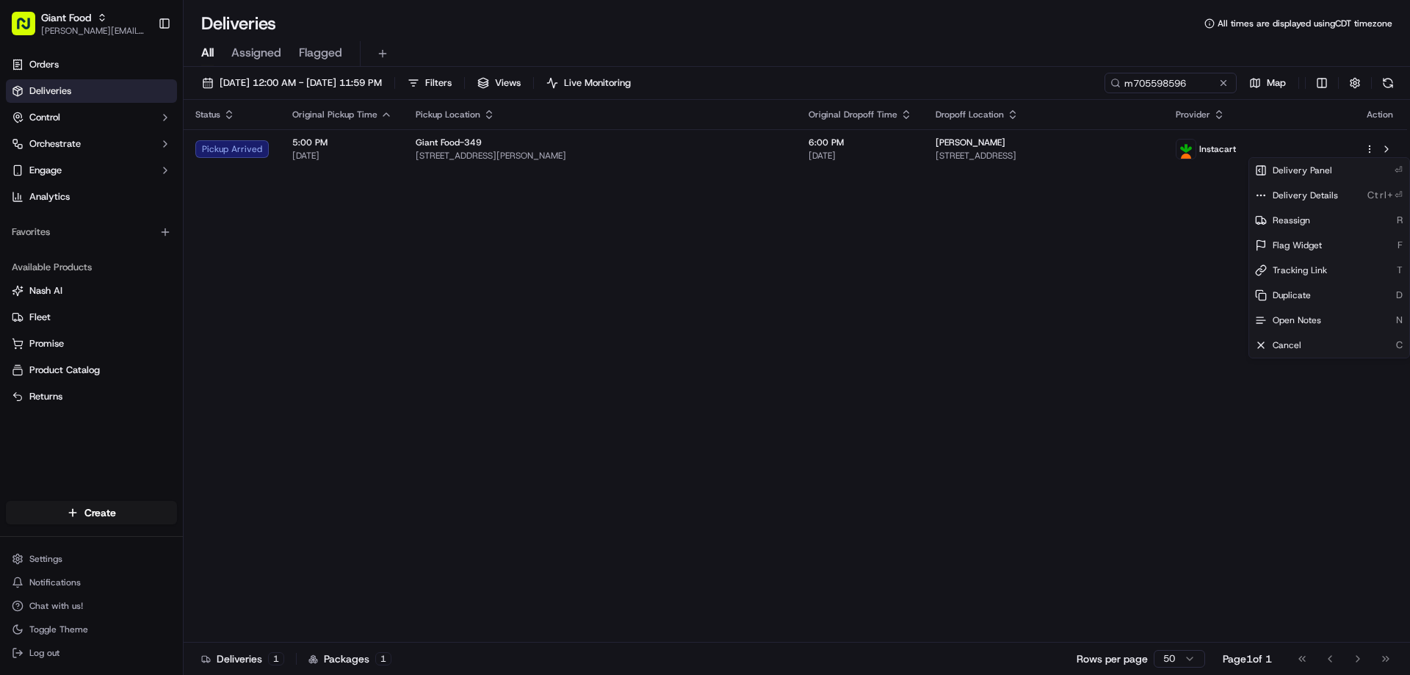
click at [799, 371] on div "Status Original Pickup Time Pickup Location Original Dropoff Time Dropoff Locat…" at bounding box center [796, 371] width 1224 height 543
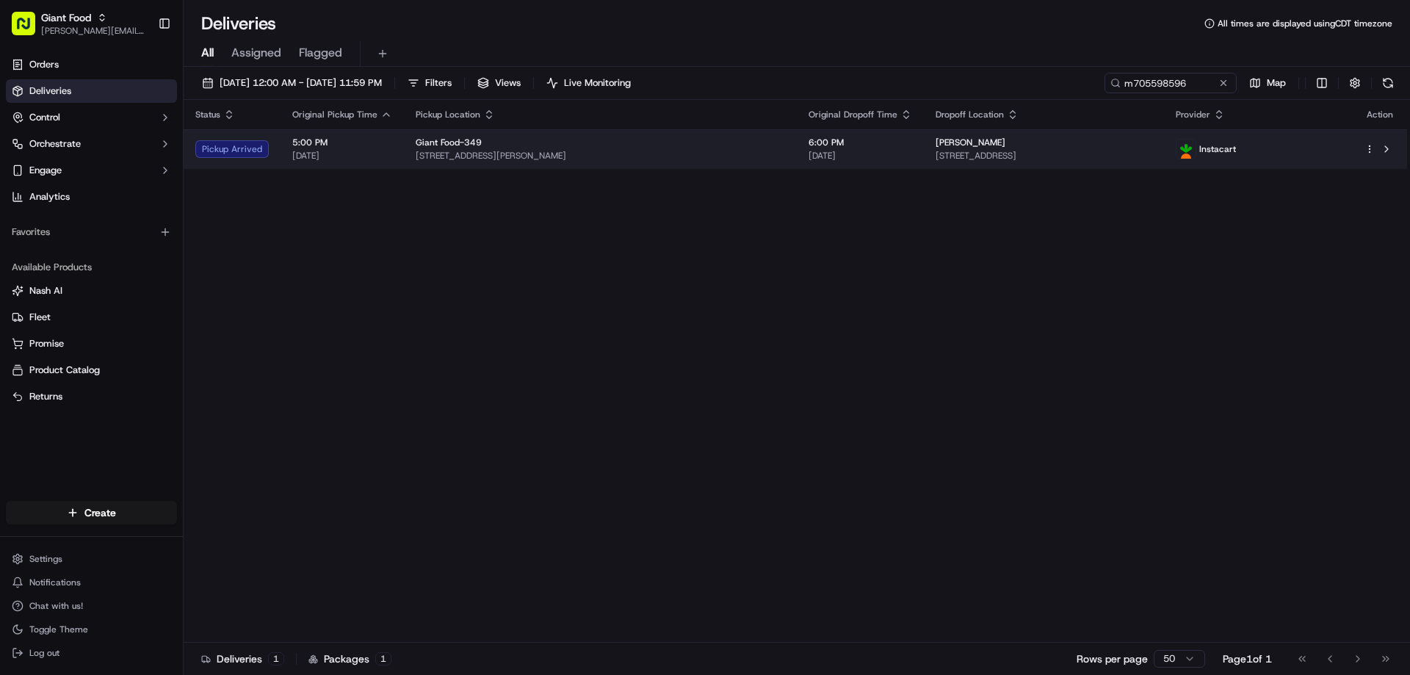
click at [1366, 150] on html "Giant Food [PERSON_NAME][EMAIL_ADDRESS][PERSON_NAME][DOMAIN_NAME] Toggle Sideba…" at bounding box center [705, 337] width 1410 height 675
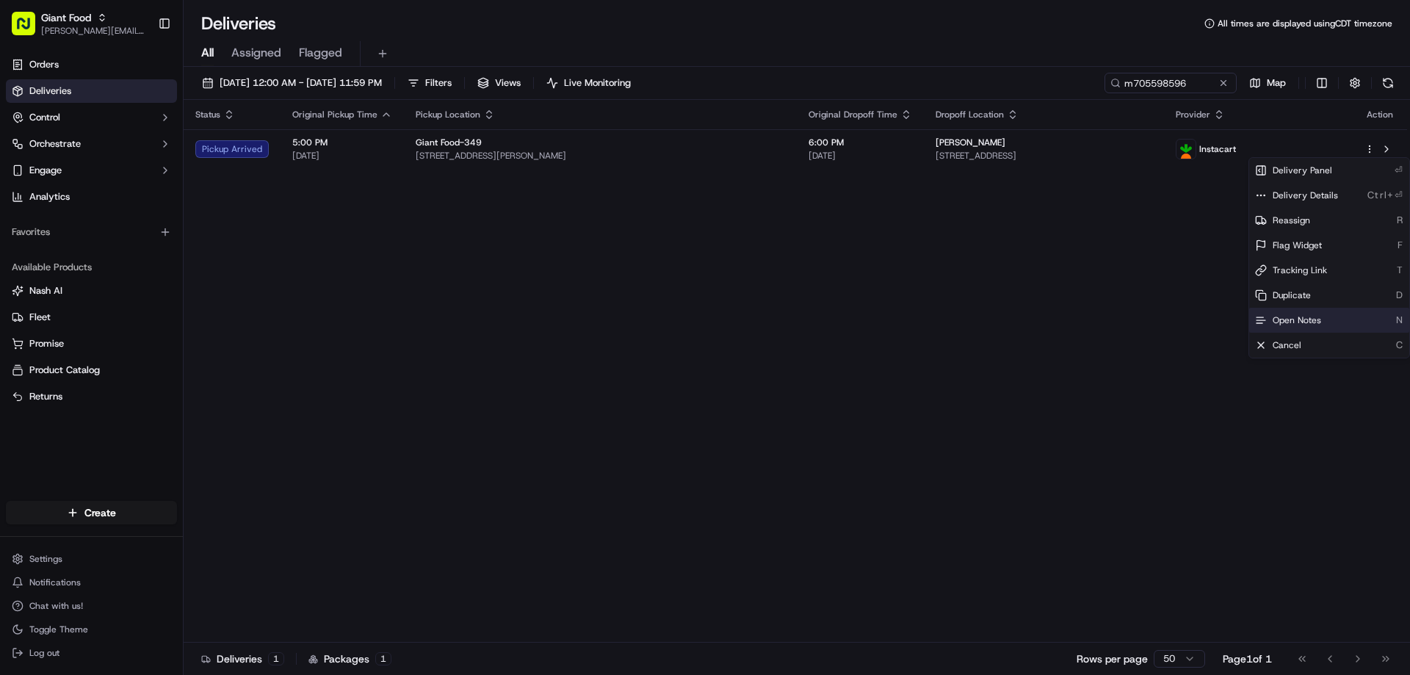
click at [1301, 318] on span "Open Notes" at bounding box center [1297, 320] width 48 height 12
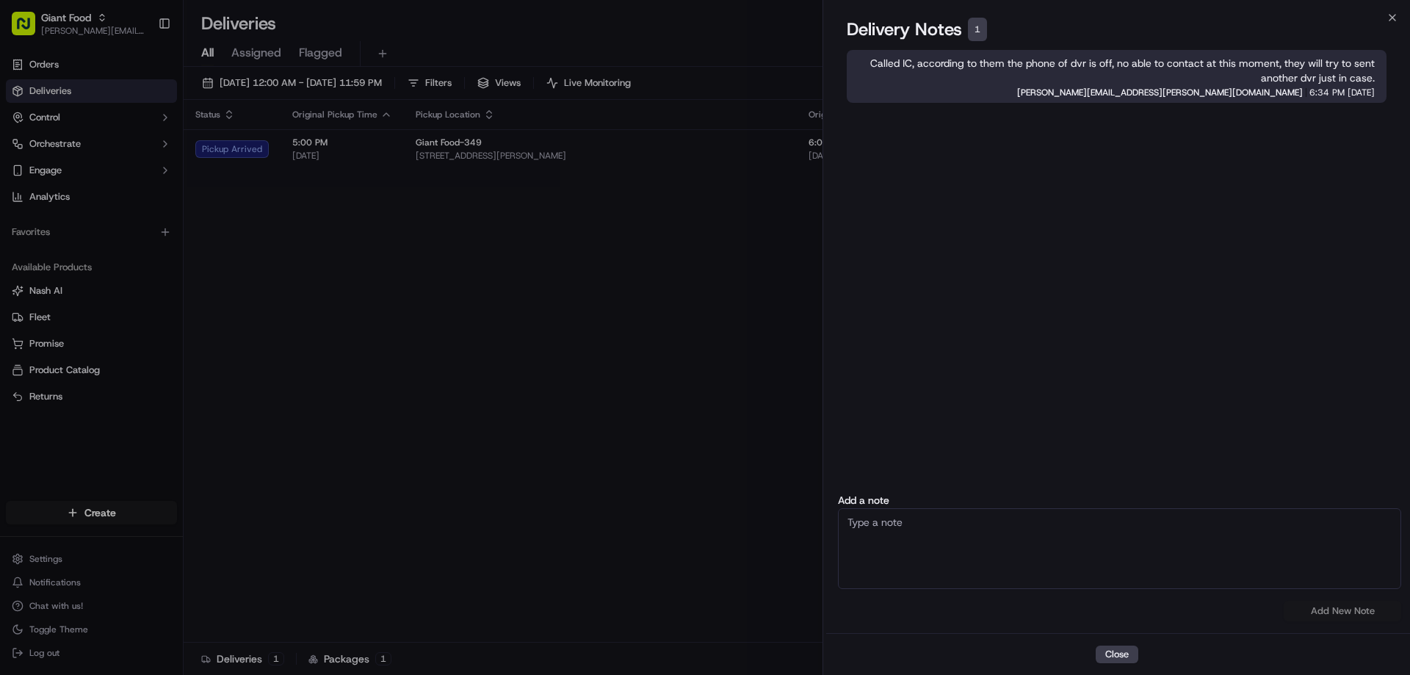
click at [873, 522] on textarea at bounding box center [1119, 548] width 563 height 81
click at [921, 521] on textarea "Store confirm tyhat the dvr just pick up the order and is on his way to deliver" at bounding box center [1119, 548] width 563 height 81
type textarea "Store confirm that the dvr just pick up the order and is on his way to deliver"
click at [1337, 612] on button "Add New Note" at bounding box center [1343, 611] width 118 height 21
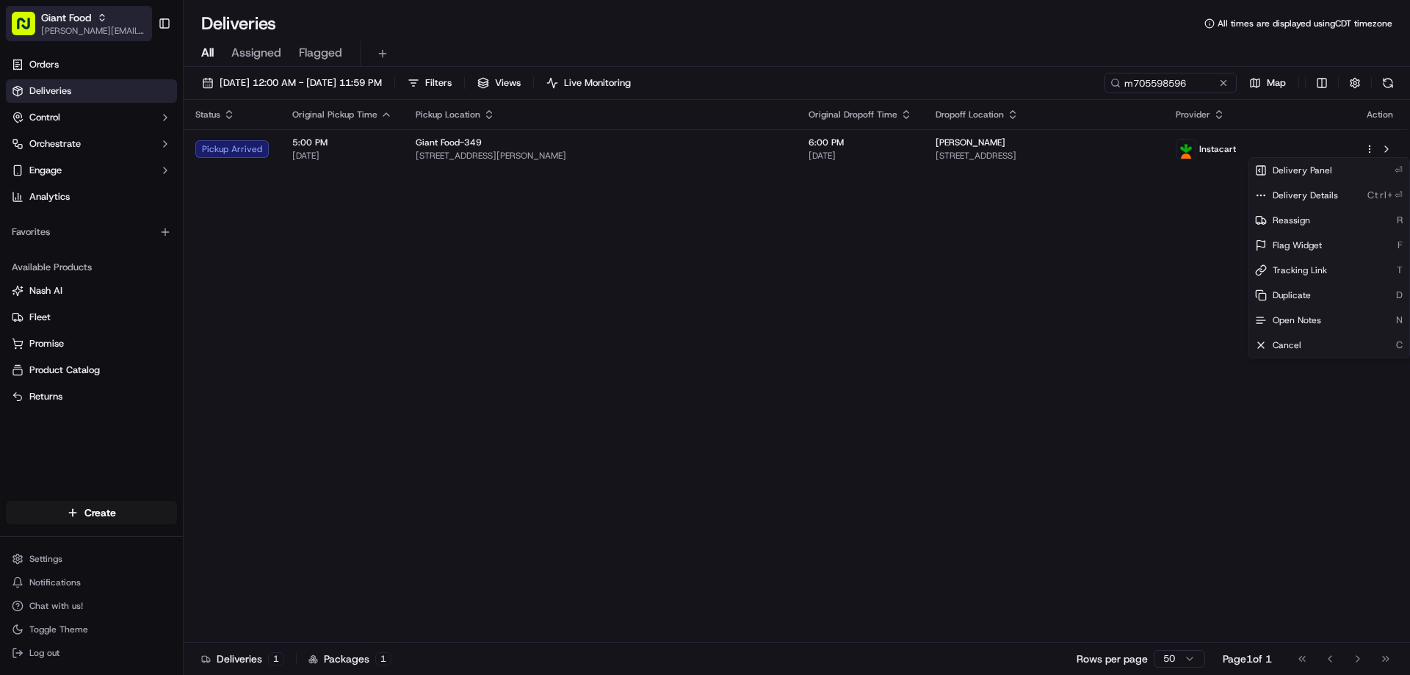
click at [99, 15] on icon "button" at bounding box center [102, 17] width 10 height 10
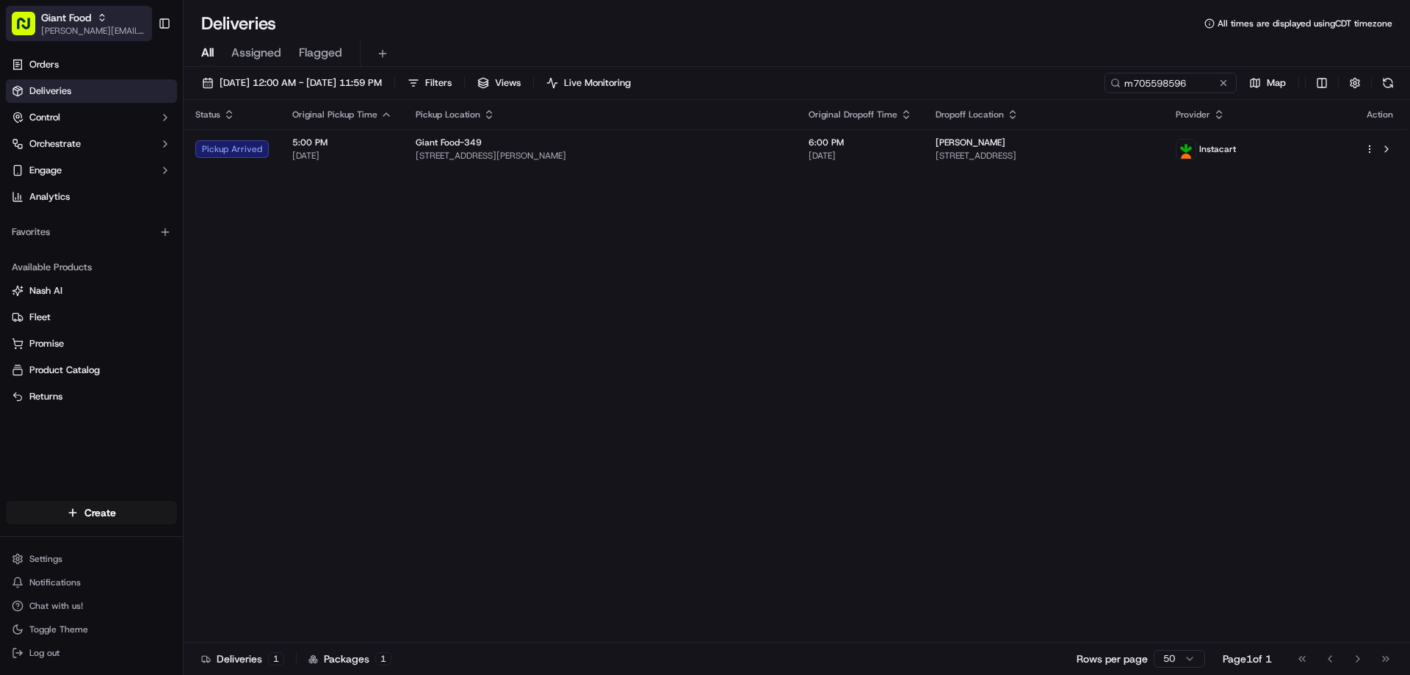
click at [100, 15] on icon "button" at bounding box center [102, 17] width 10 height 10
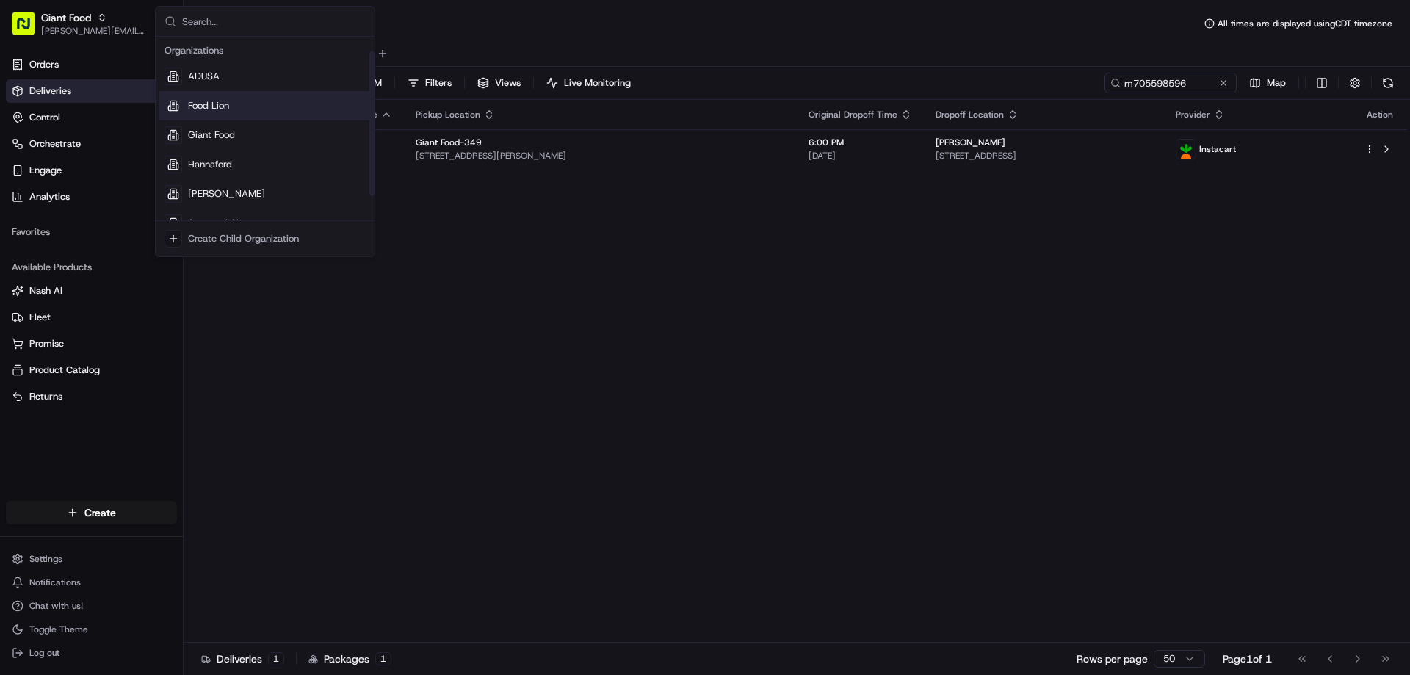
scroll to position [50, 0]
click at [209, 170] on span "Stop and Shop" at bounding box center [220, 173] width 65 height 13
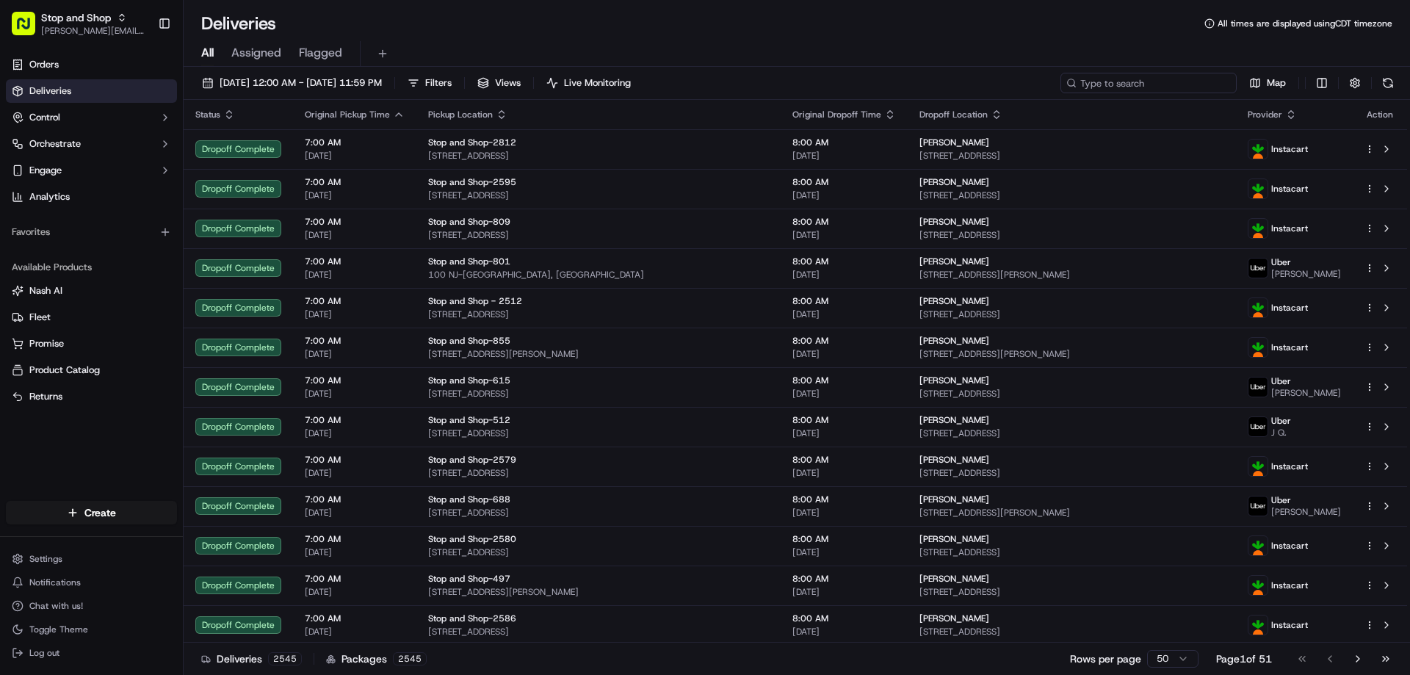
click at [1138, 82] on input at bounding box center [1149, 83] width 176 height 21
paste input "m716333187"
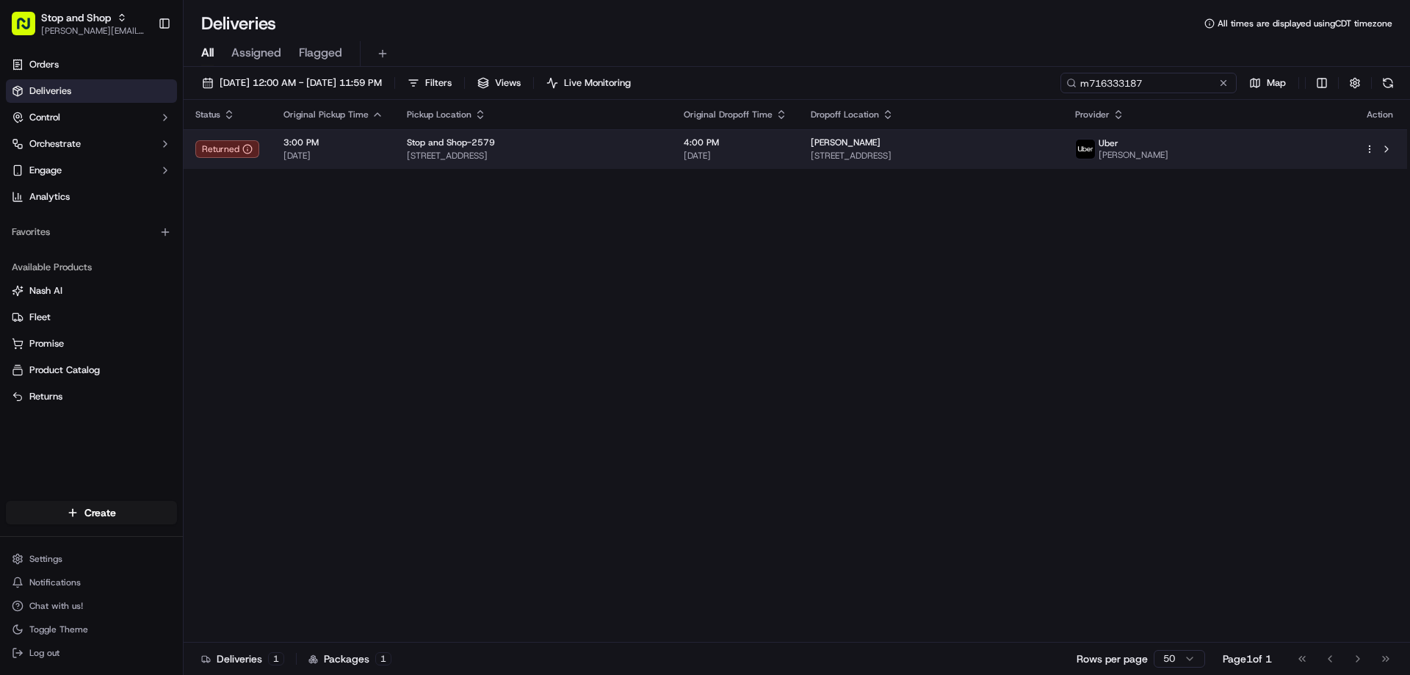
type input "m716333187"
click at [936, 155] on span "[STREET_ADDRESS]" at bounding box center [931, 156] width 241 height 12
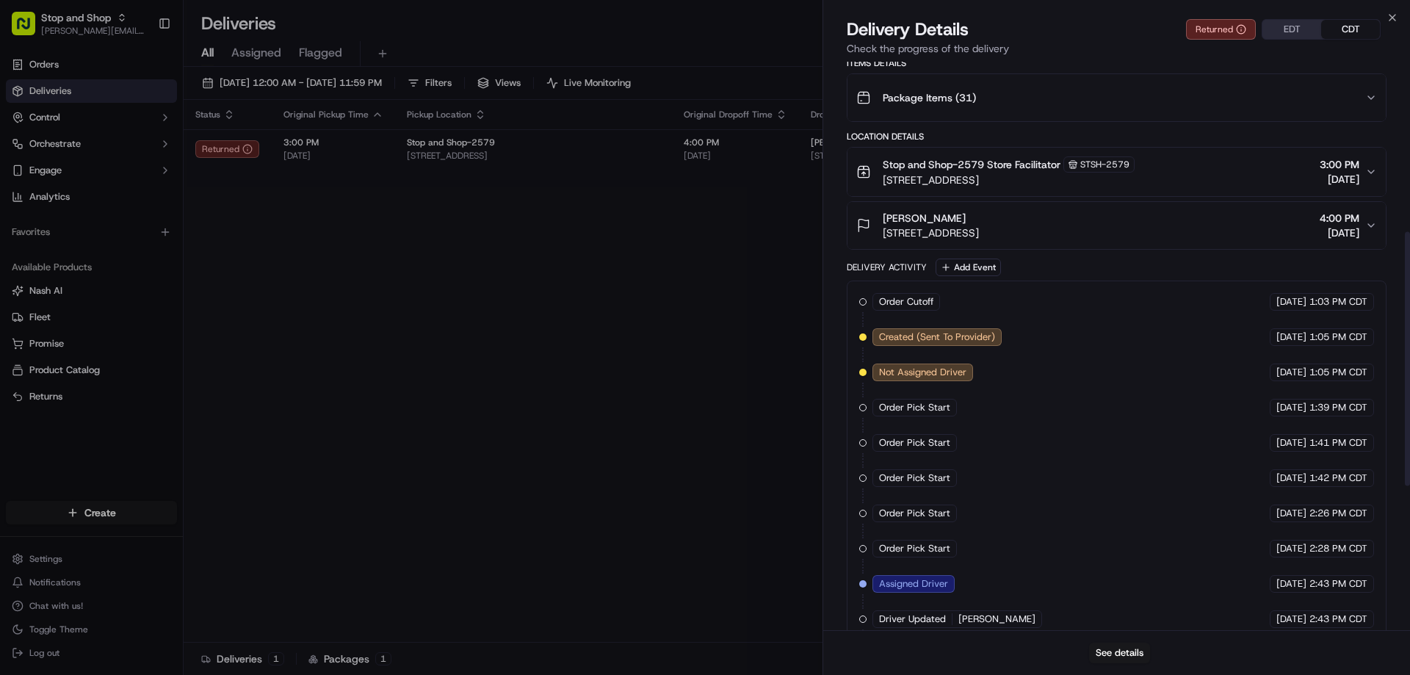
scroll to position [704, 0]
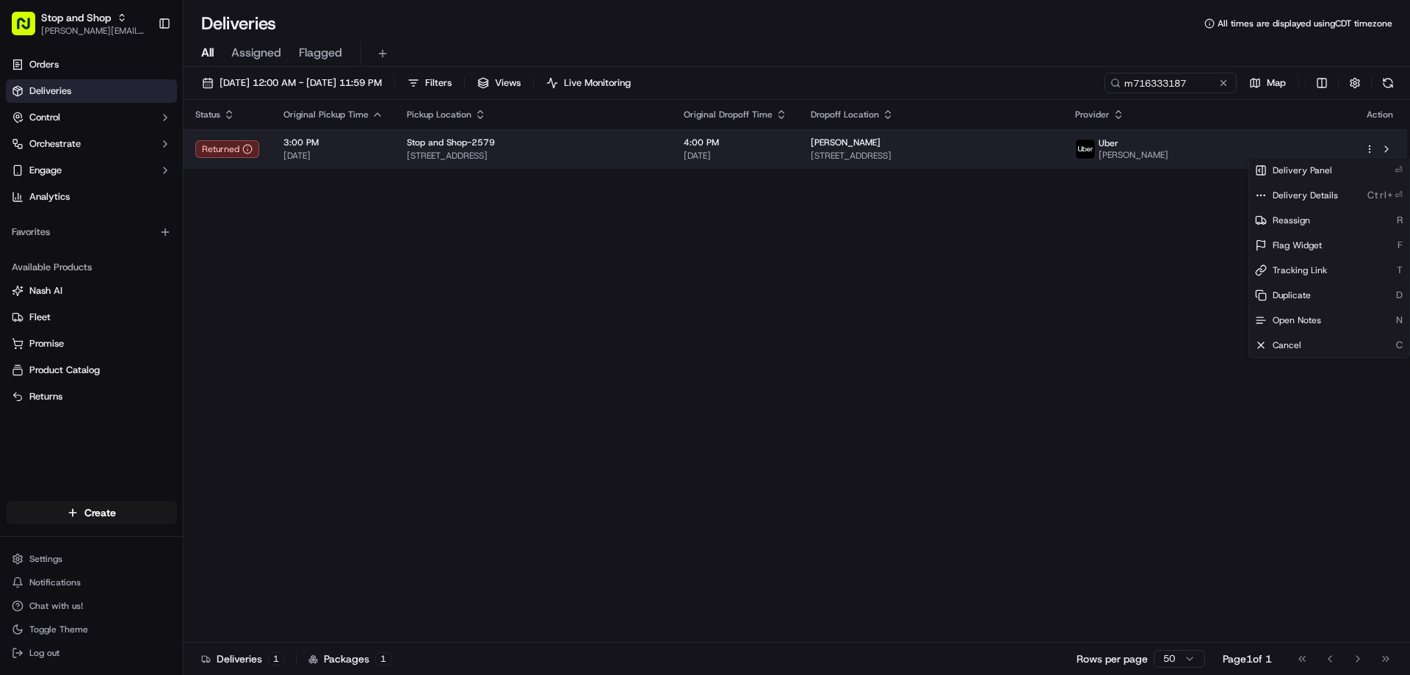
click at [1373, 149] on html "Stop and Shop [PERSON_NAME][EMAIL_ADDRESS][PERSON_NAME][DOMAIN_NAME] Toggle Sid…" at bounding box center [705, 337] width 1410 height 675
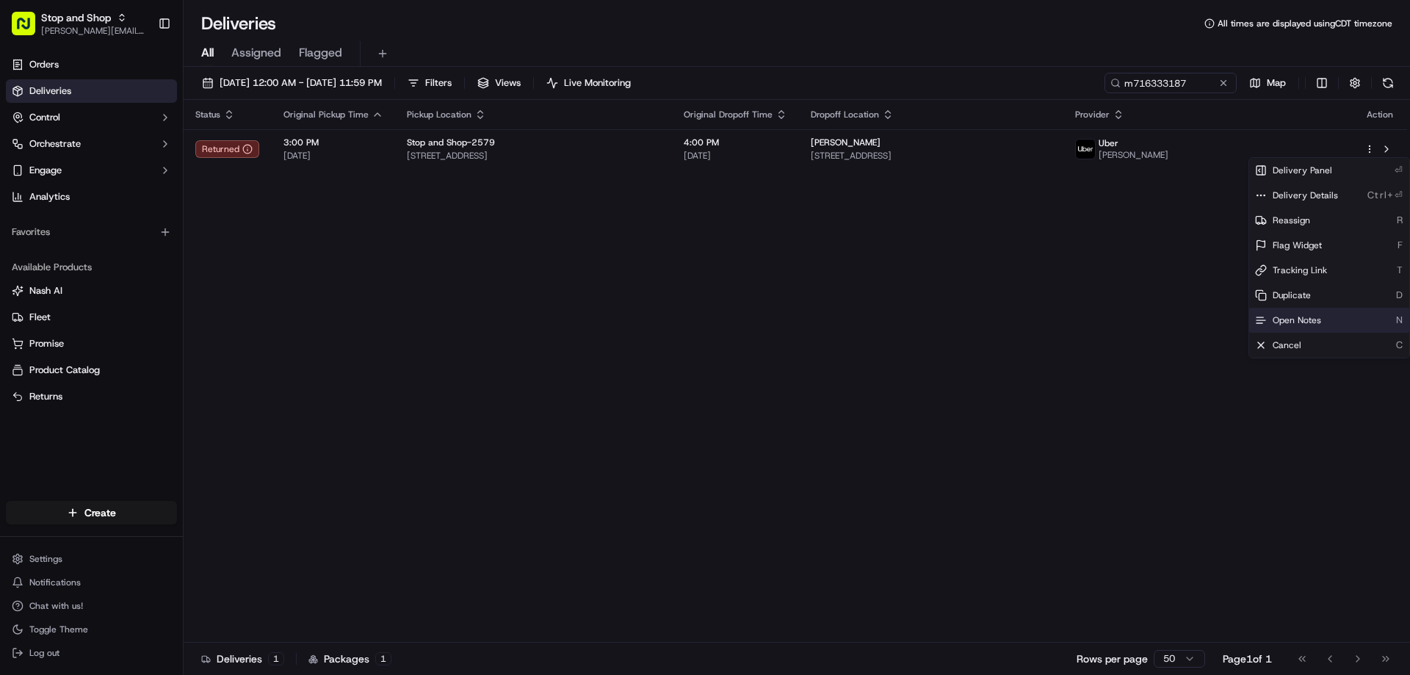
click at [1275, 319] on span "Open Notes" at bounding box center [1297, 320] width 48 height 12
click at [1312, 318] on span "Open Notes" at bounding box center [1297, 320] width 48 height 12
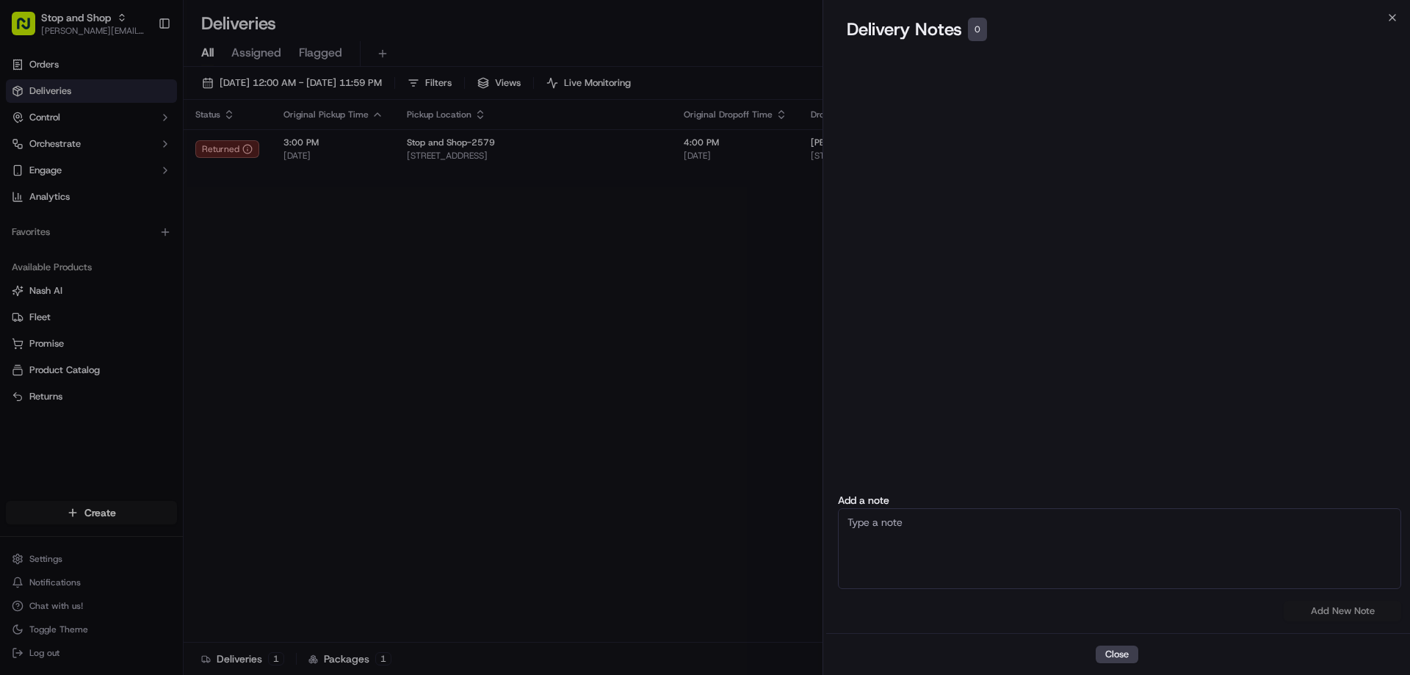
click at [879, 527] on textarea at bounding box center [1119, 548] width 563 height 81
click at [1182, 529] on textarea "Uber dvr was not able to complete delivery since is coming different ot the ori…" at bounding box center [1119, 548] width 563 height 81
click at [1180, 519] on textarea "Uber dvr was not able to complete delivery since is coming different ot the ori…" at bounding box center [1119, 548] width 563 height 81
click at [1258, 520] on textarea "Uber dvr was not able to complete delivery since is coming different to the ori…" at bounding box center [1119, 548] width 563 height 81
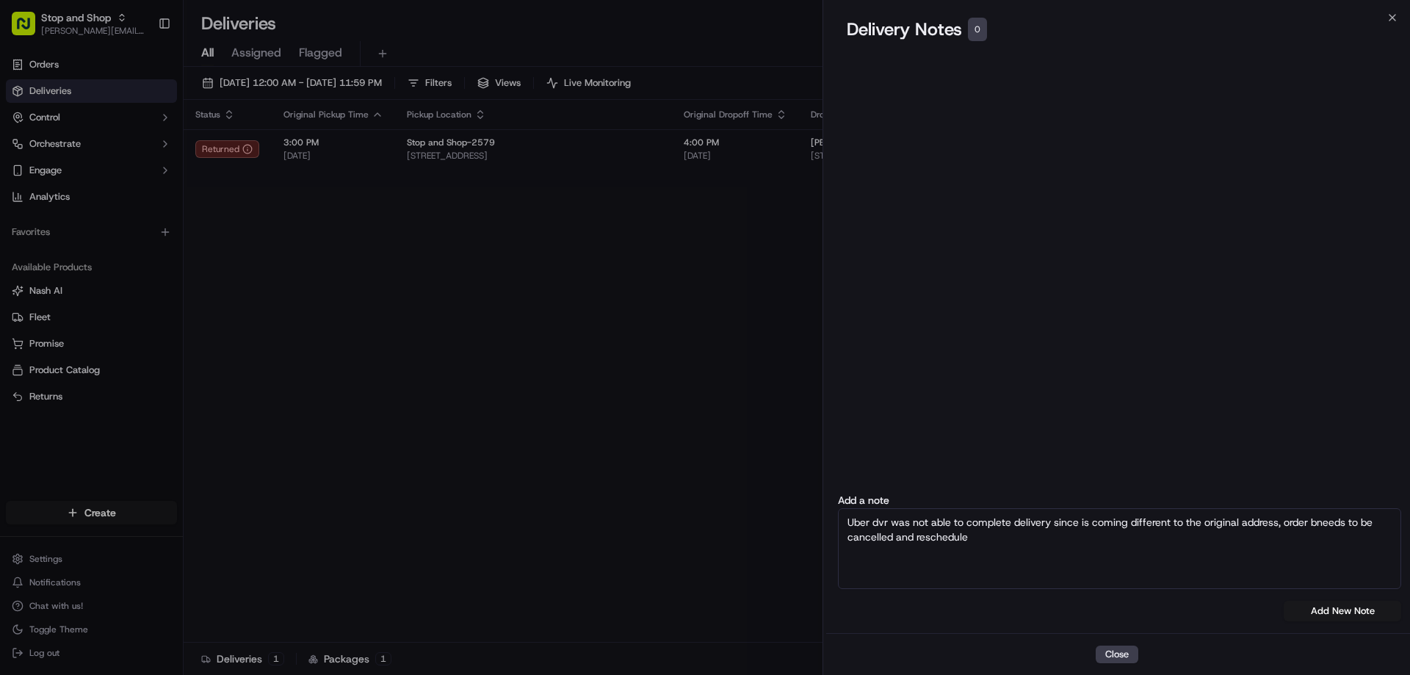
drag, startPoint x: 845, startPoint y: 523, endPoint x: 1008, endPoint y: 541, distance: 164.1
click at [1008, 541] on textarea "Uber dvr was not able to complete delivery since is coming different to the ori…" at bounding box center [1119, 548] width 563 height 81
click at [887, 535] on textarea "Uber dvr was not able to complete delivery since is coming different to the ori…" at bounding box center [1119, 548] width 563 height 81
click at [1321, 524] on textarea "Uber dvr was not able to complete delivery since is coming different to the ori…" at bounding box center [1119, 548] width 563 height 81
type textarea "Uber dvr was not able to complete delivery since is coming different to the ori…"
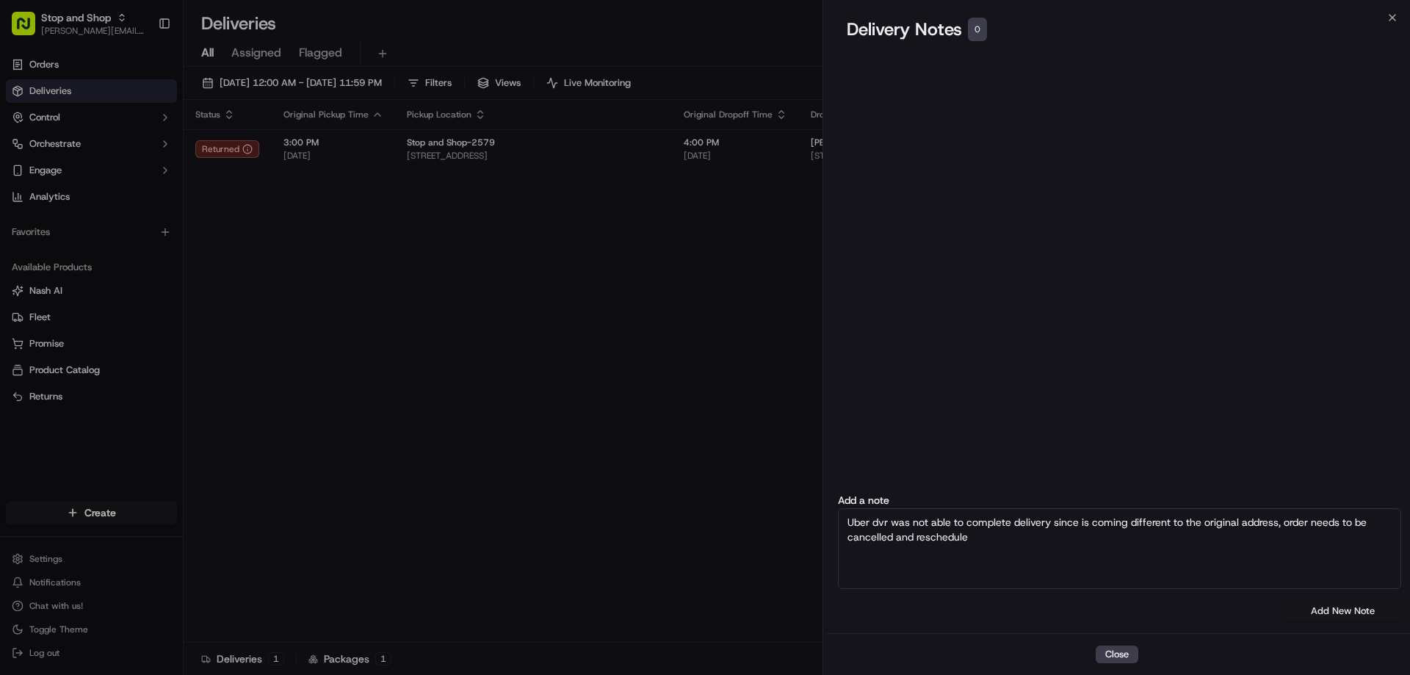
click at [1335, 605] on button "Add New Note" at bounding box center [1343, 611] width 118 height 21
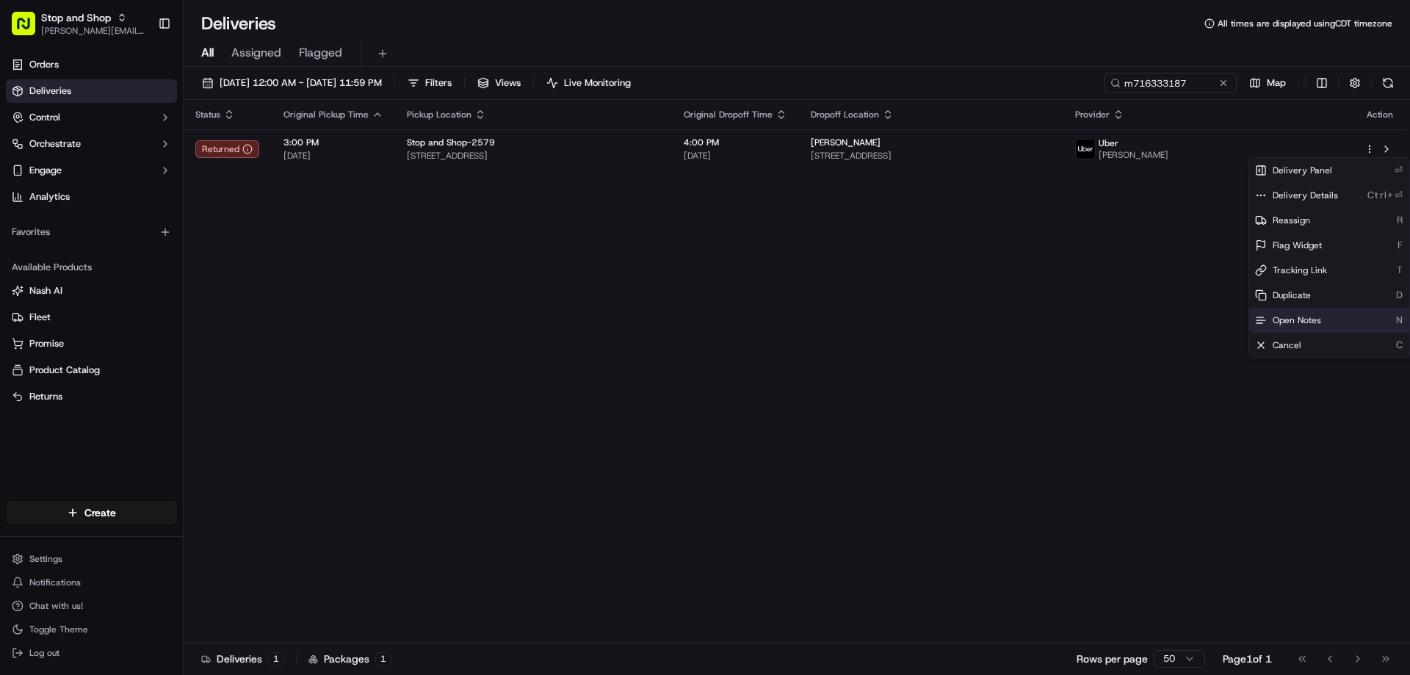
click at [1288, 319] on span "Open Notes" at bounding box center [1297, 320] width 48 height 12
click at [812, 237] on div "Status Original Pickup Time Pickup Location Original Dropoff Time Dropoff Locat…" at bounding box center [796, 371] width 1224 height 543
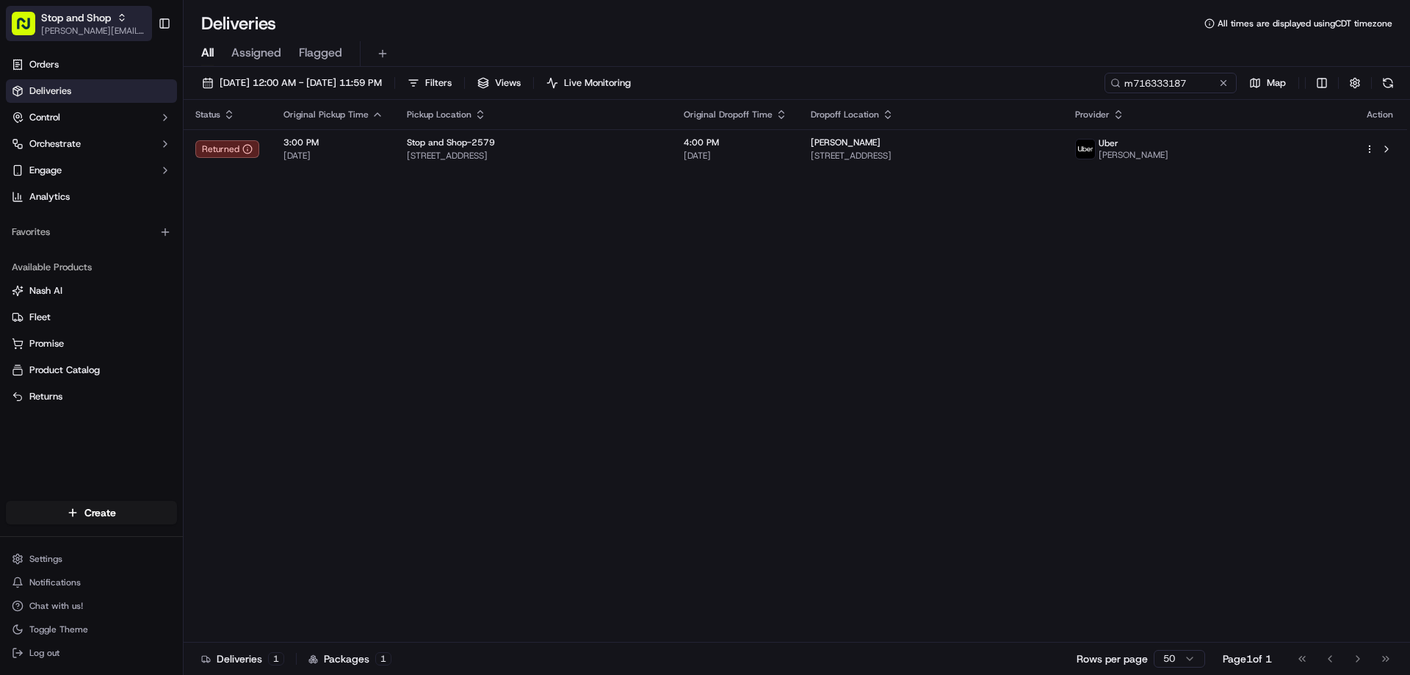
click at [126, 17] on icon "button" at bounding box center [122, 17] width 10 height 10
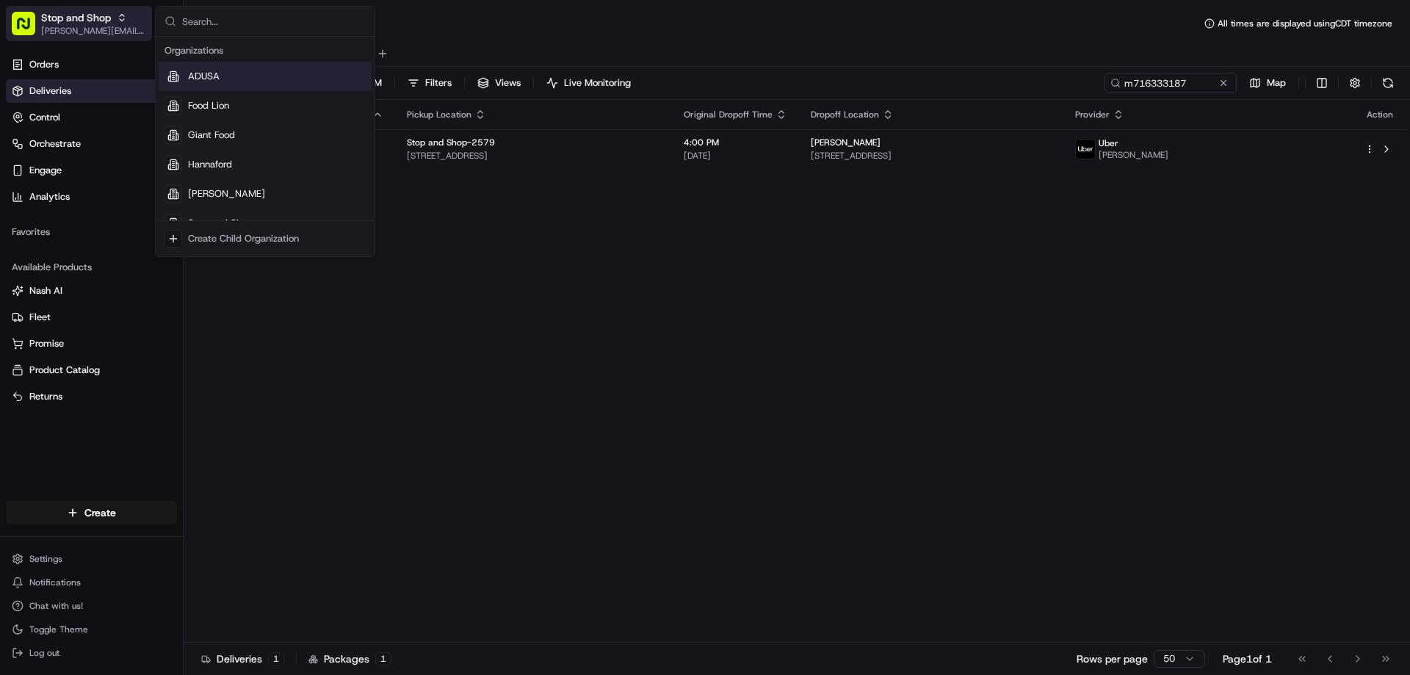
click at [126, 17] on icon "button" at bounding box center [122, 17] width 10 height 10
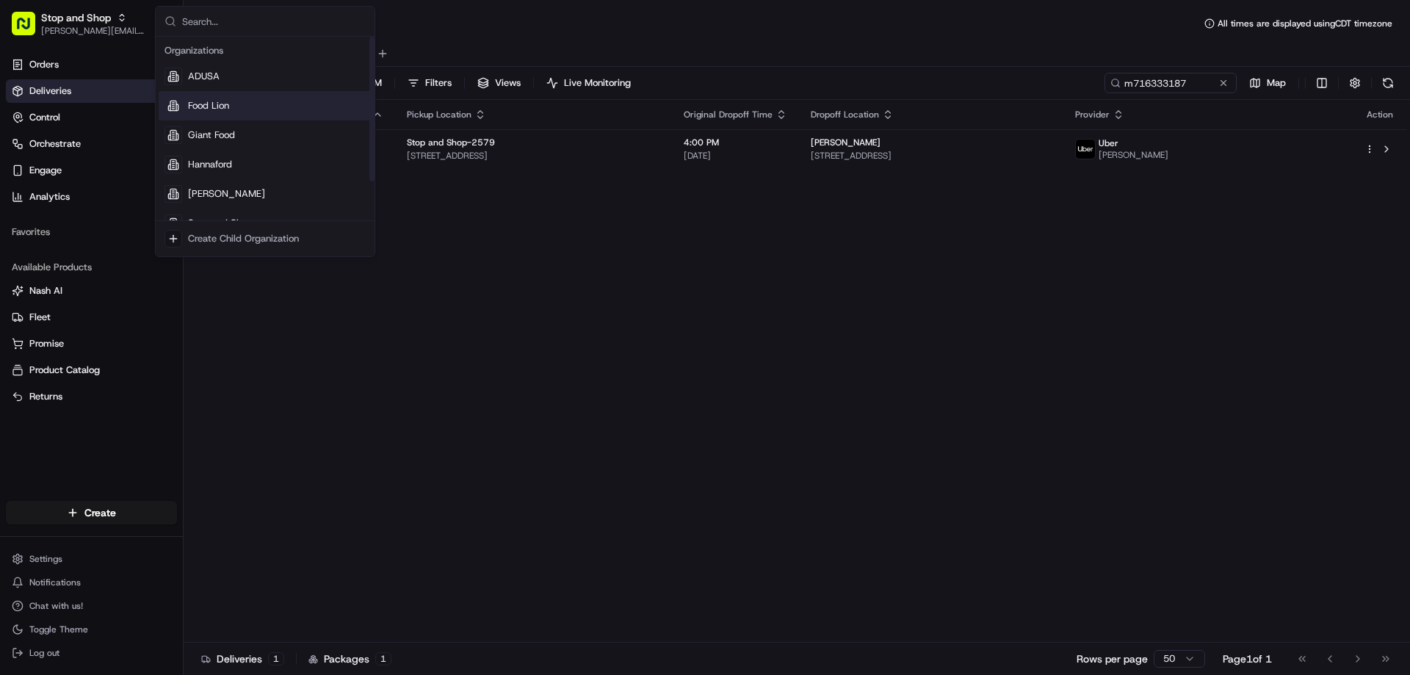
click at [188, 97] on div "Food Lion" at bounding box center [265, 105] width 213 height 29
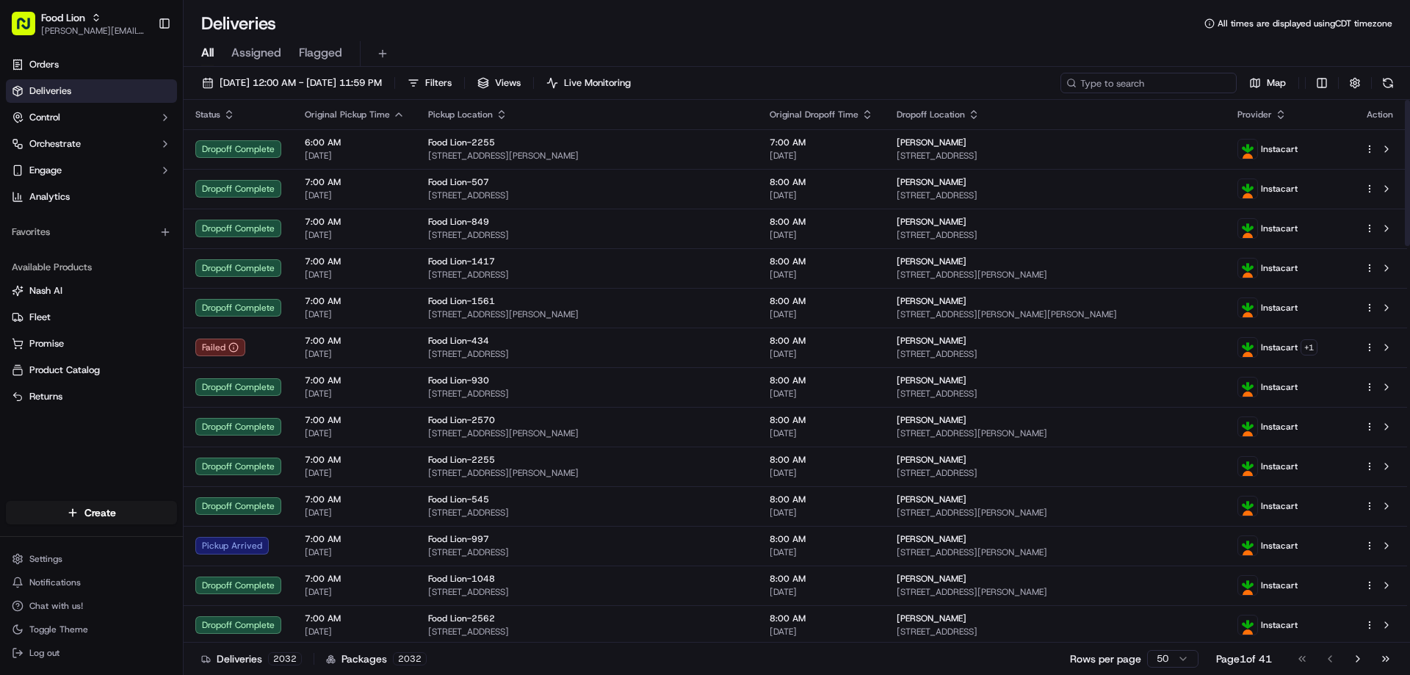
click at [1162, 84] on input at bounding box center [1149, 83] width 176 height 21
paste input "m715523707"
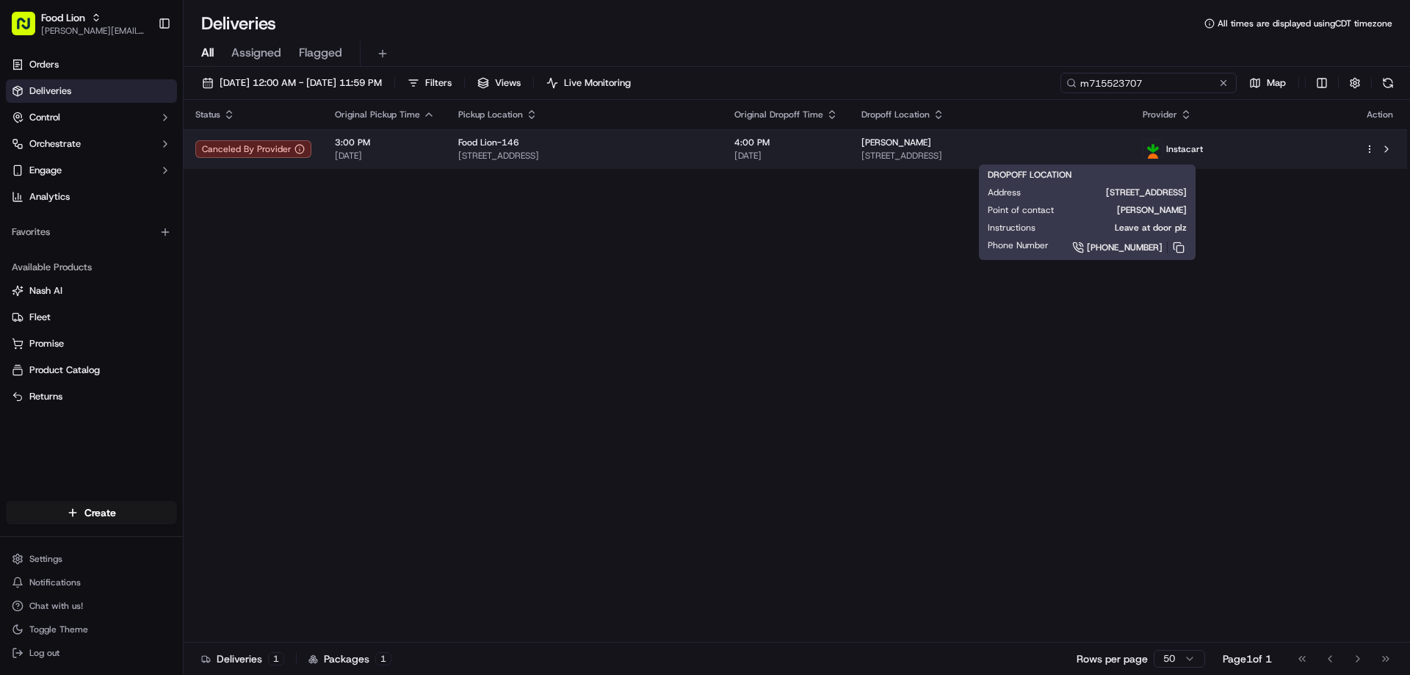
type input "m715523707"
click at [997, 155] on span "[STREET_ADDRESS]" at bounding box center [991, 156] width 259 height 12
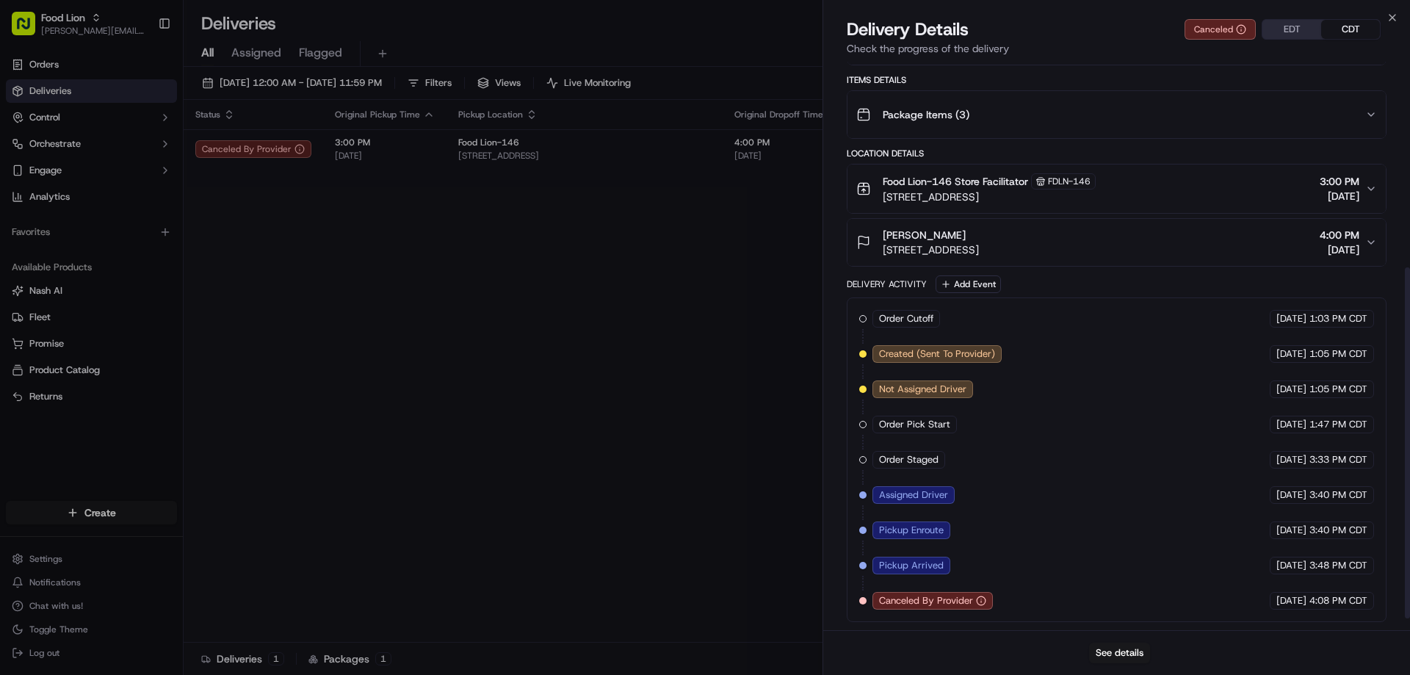
scroll to position [351, 0]
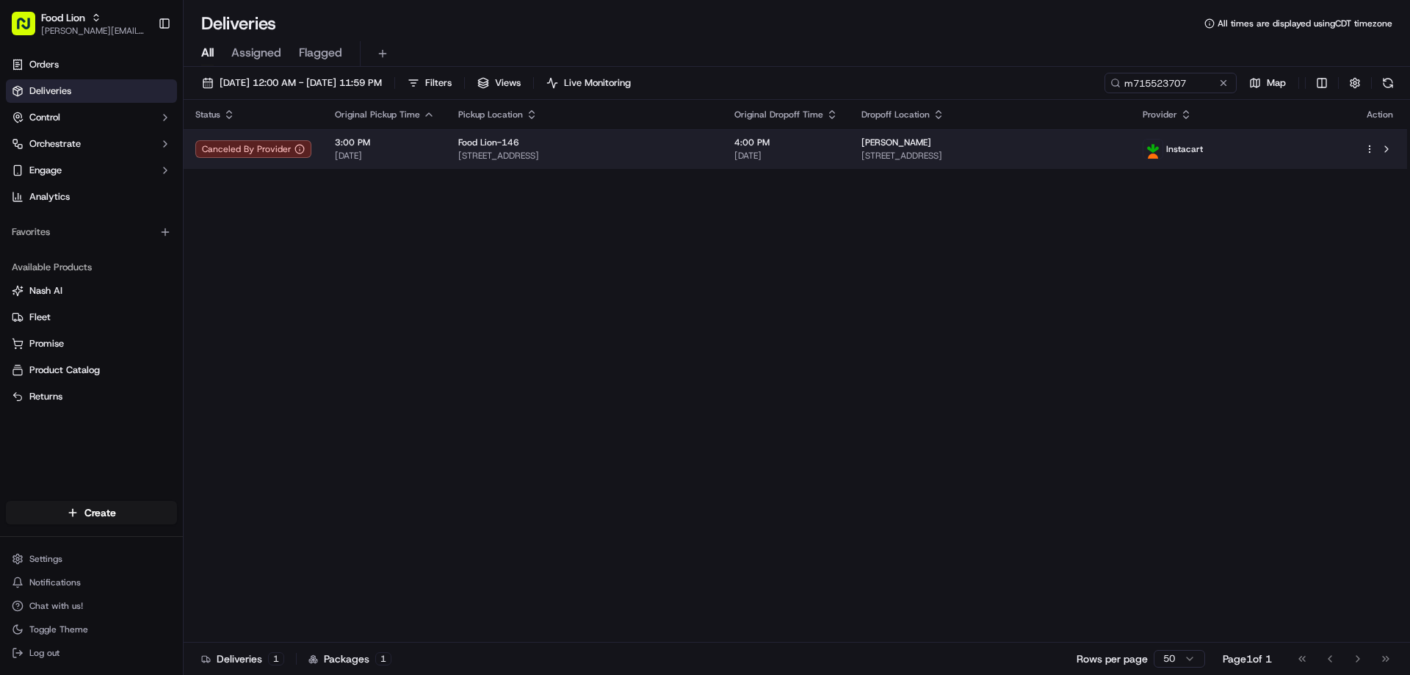
click at [1370, 148] on html "Food Lion [EMAIL_ADDRESS][PERSON_NAME][DOMAIN_NAME] Toggle Sidebar Orders Deliv…" at bounding box center [705, 337] width 1410 height 675
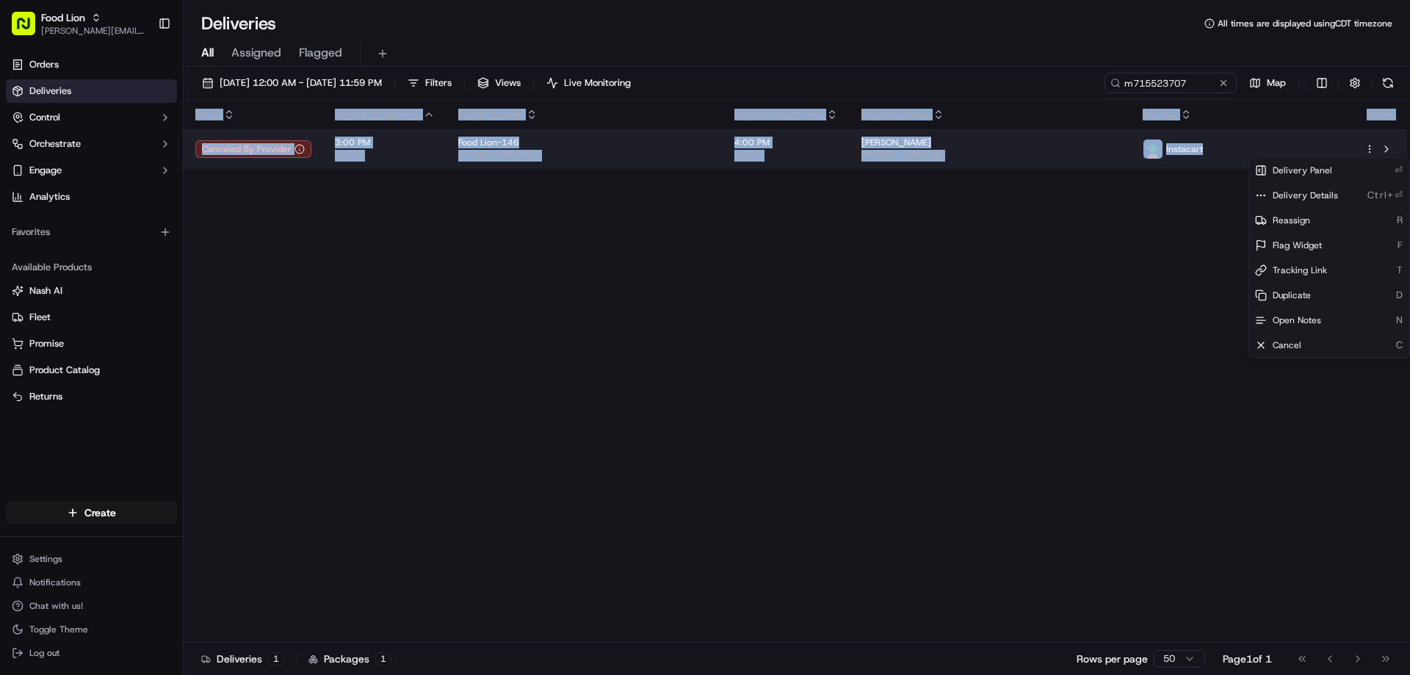
click at [1370, 148] on html "Food Lion [EMAIL_ADDRESS][PERSON_NAME][DOMAIN_NAME] Toggle Sidebar Orders Deliv…" at bounding box center [705, 337] width 1410 height 675
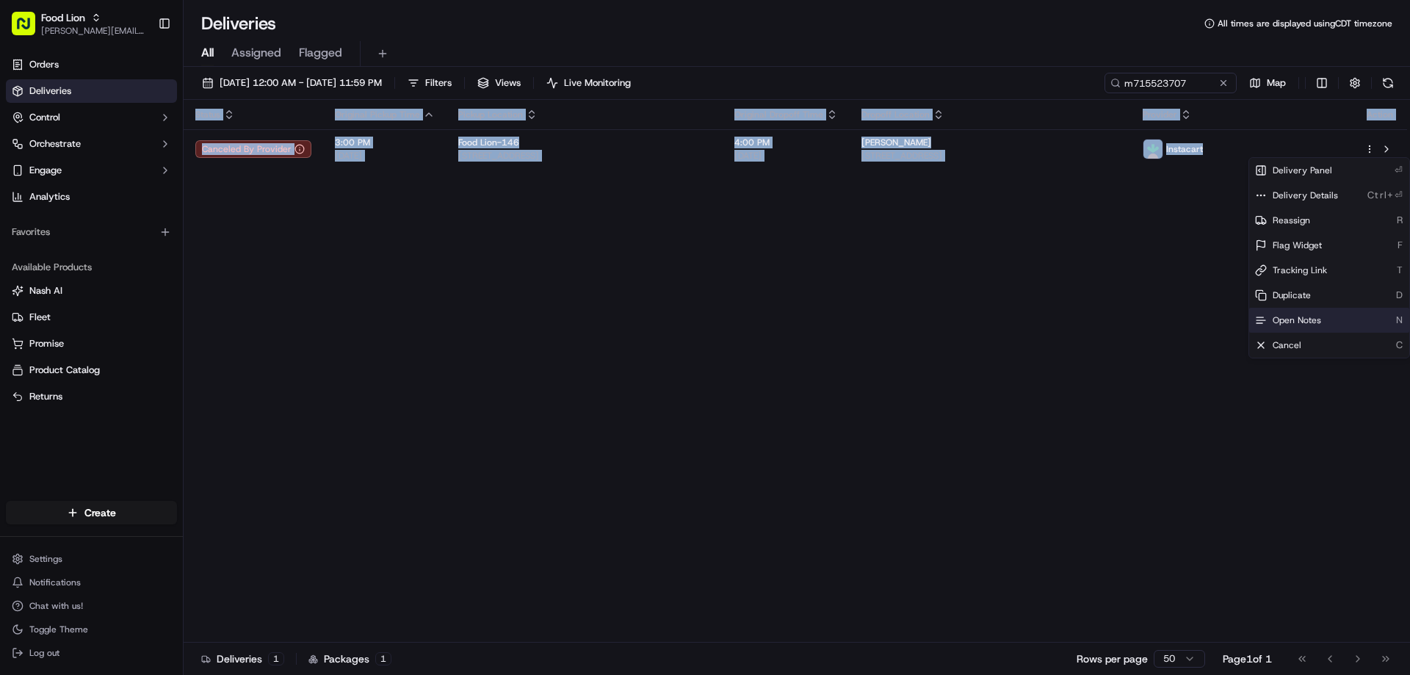
click at [1290, 322] on span "Open Notes" at bounding box center [1297, 320] width 48 height 12
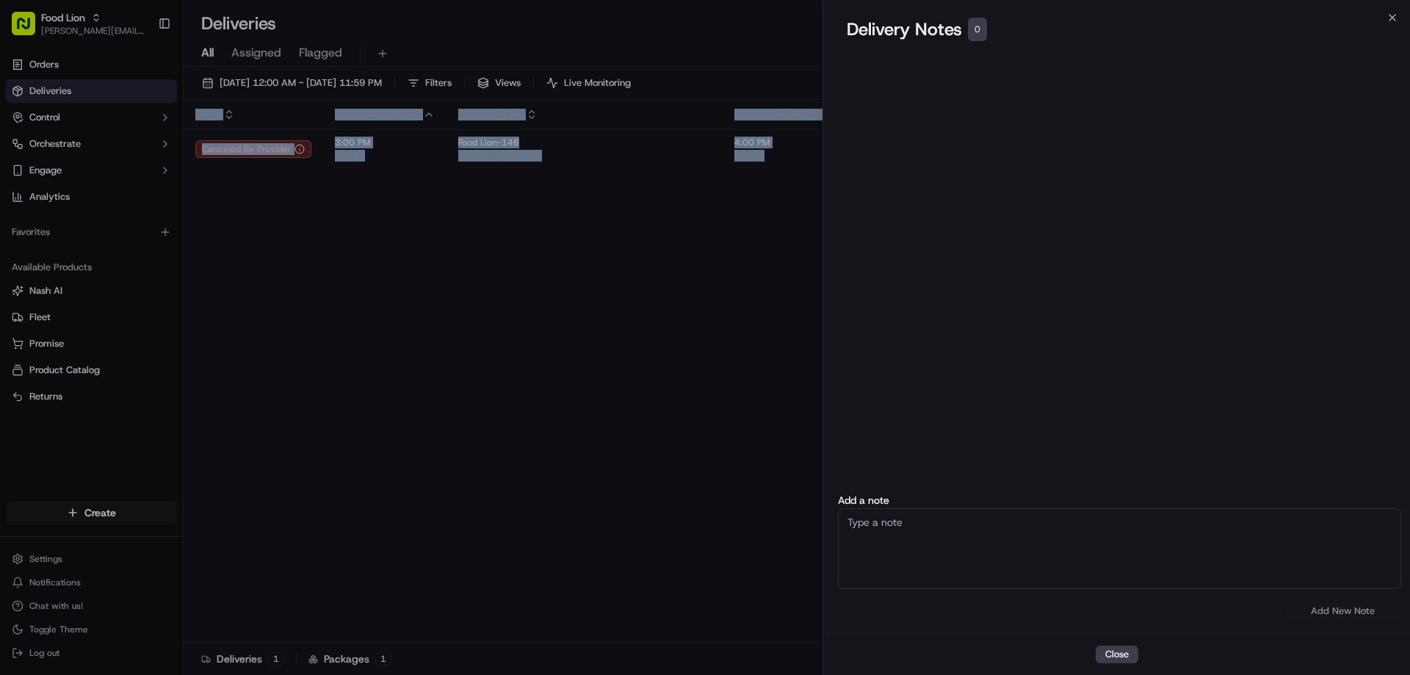
click at [906, 524] on textarea at bounding box center [1119, 548] width 563 height 81
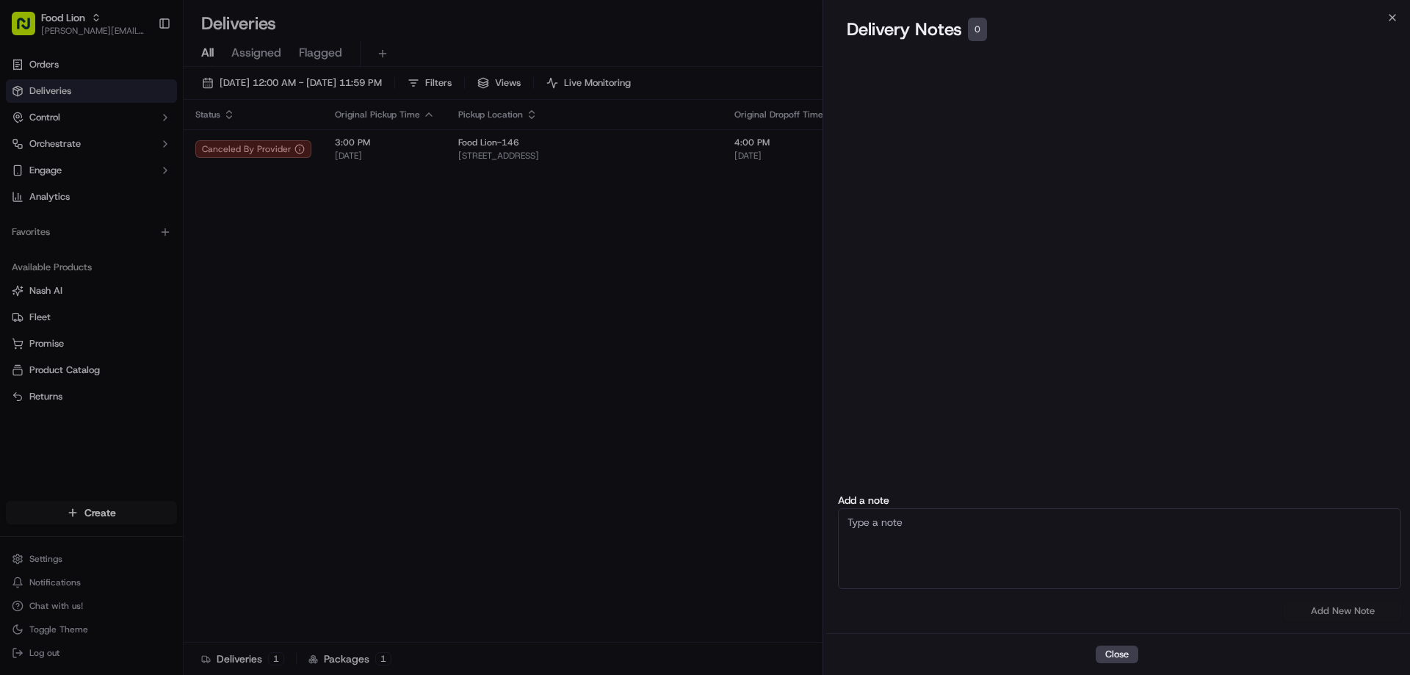
click at [906, 524] on textarea at bounding box center [1119, 548] width 563 height 81
type textarea "Apparently the dvr was not able to pick up the order from the store #146"
click at [1327, 614] on button "Add New Note" at bounding box center [1343, 611] width 118 height 21
click at [1327, 614] on div "Add a note Apparently the dvr was not able to pick up the order from the store …" at bounding box center [1119, 558] width 587 height 126
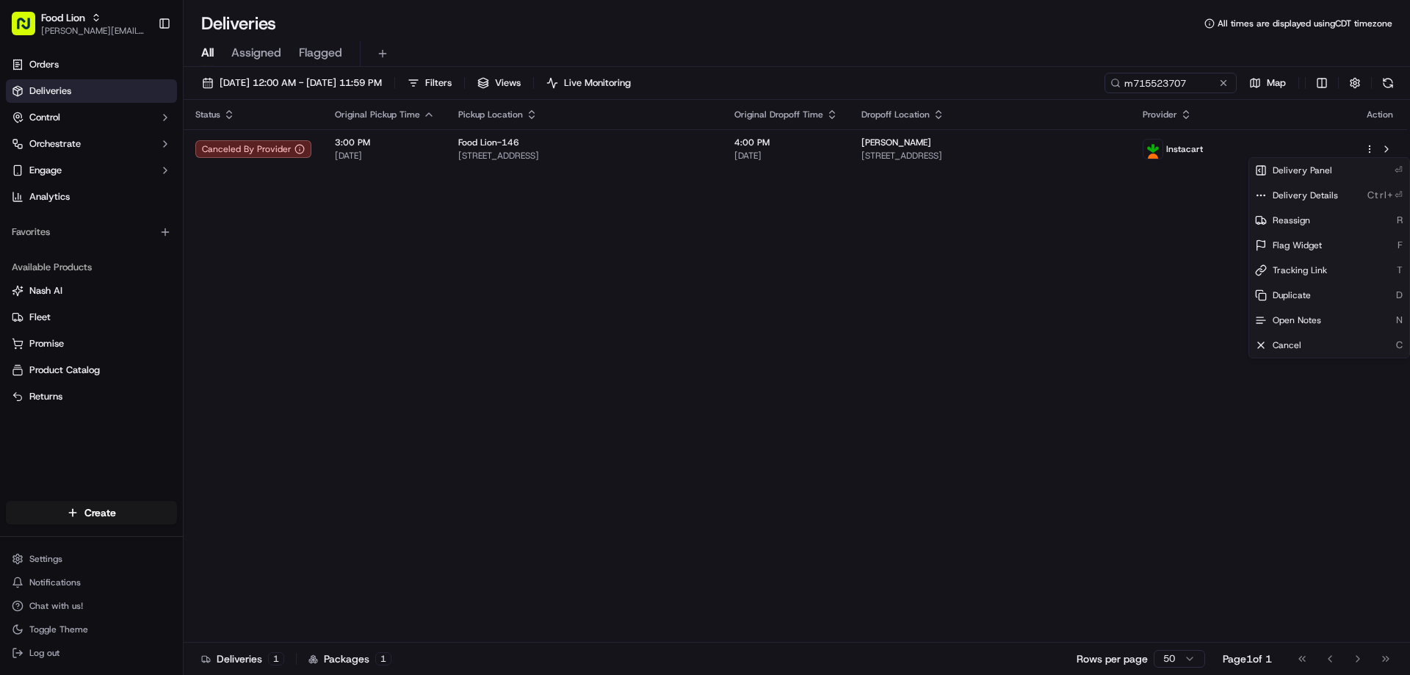
click at [647, 420] on div "Status Original Pickup Time Pickup Location Original Dropoff Time Dropoff Locat…" at bounding box center [796, 371] width 1224 height 543
